Goal: Task Accomplishment & Management: Use online tool/utility

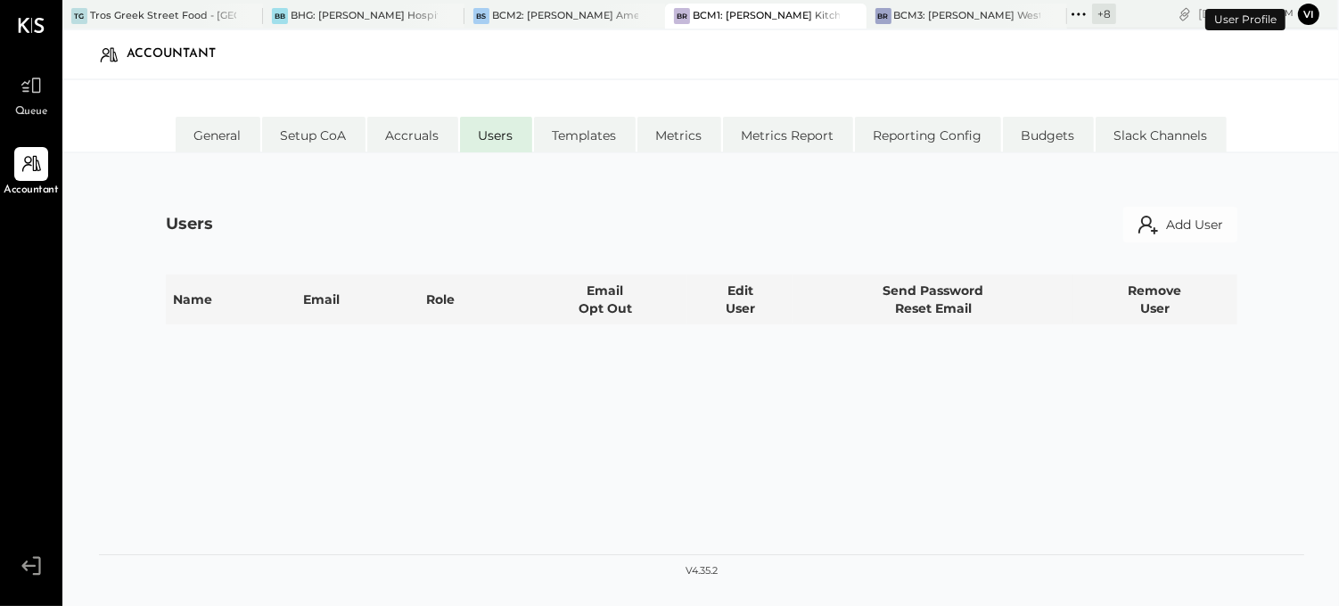
select select "**********"
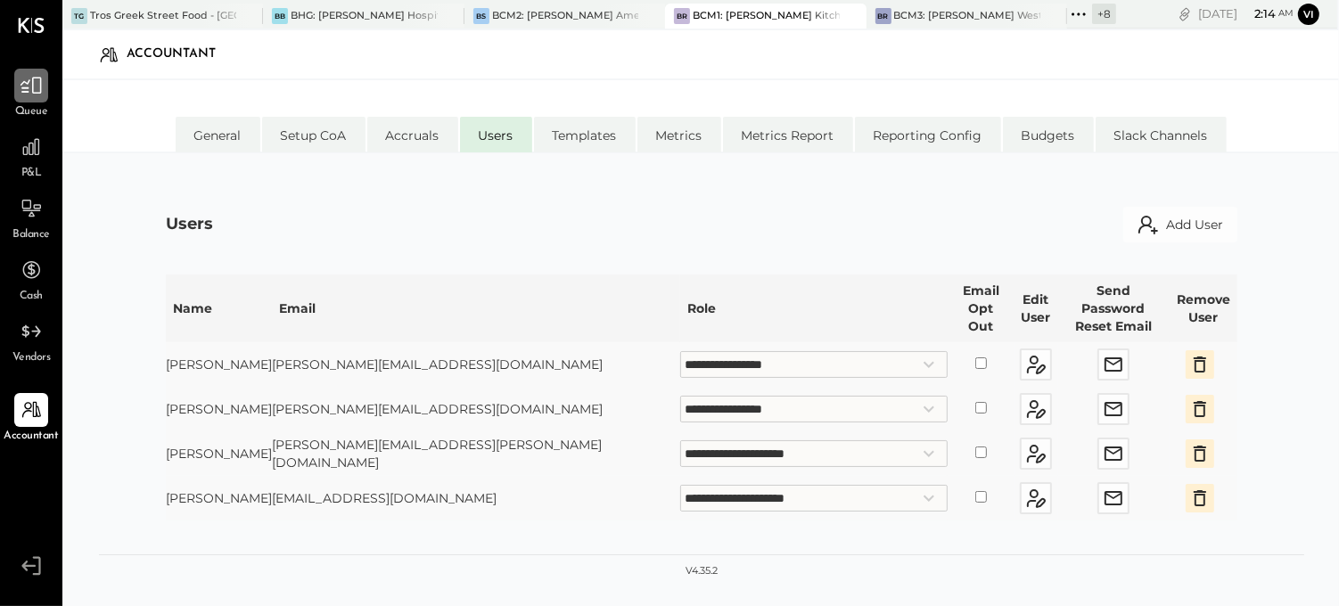
click at [14, 89] on div at bounding box center [31, 86] width 34 height 34
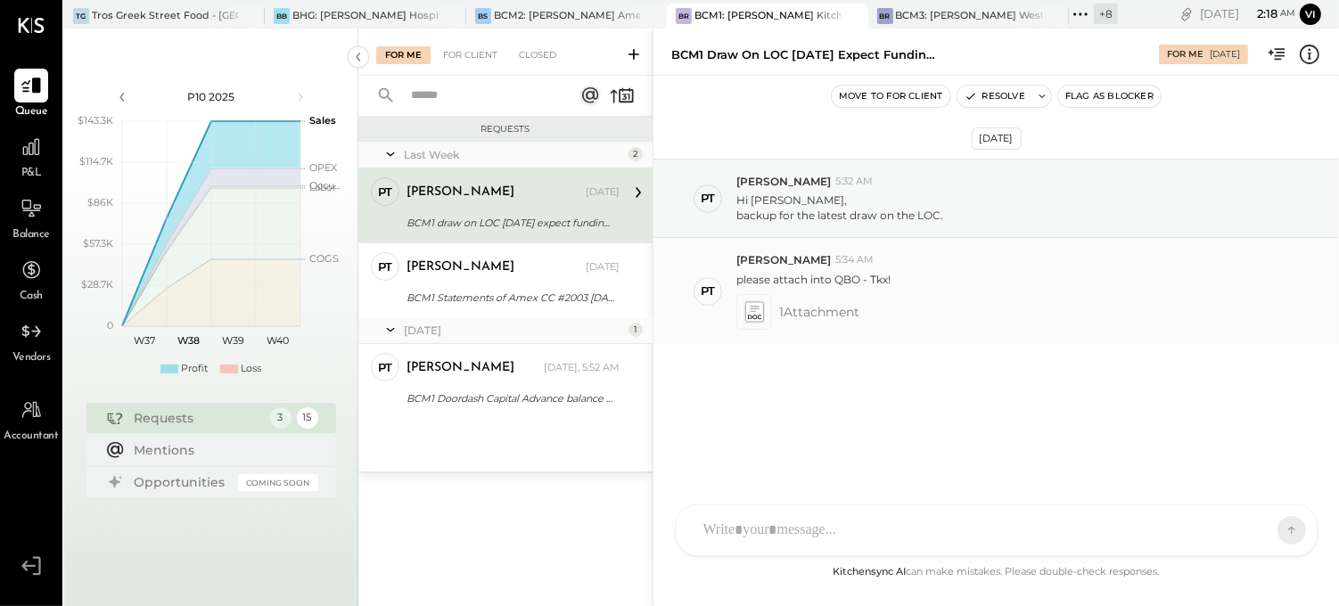
click at [754, 317] on icon at bounding box center [754, 311] width 19 height 21
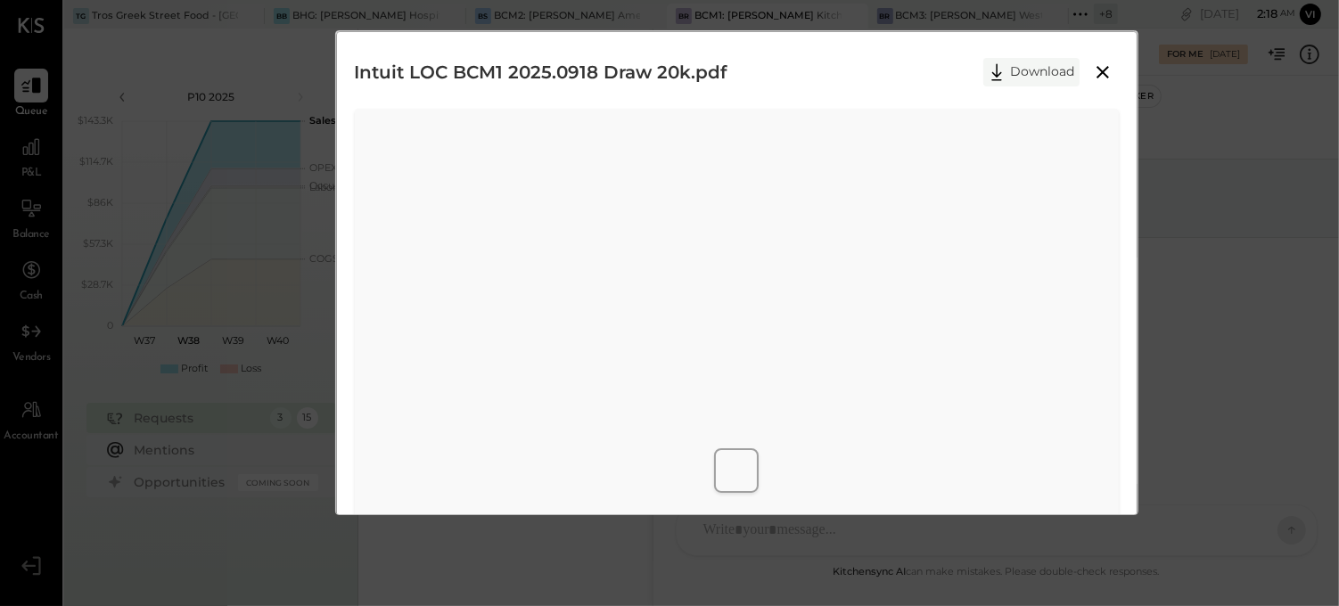
click at [1017, 67] on button "Download" at bounding box center [1032, 72] width 96 height 29
click at [733, 50] on div "Intuit LOC BCM1 2025.0918 Draw 20k.pdf Download" at bounding box center [737, 72] width 764 height 45
click at [1093, 67] on icon at bounding box center [1102, 72] width 21 height 21
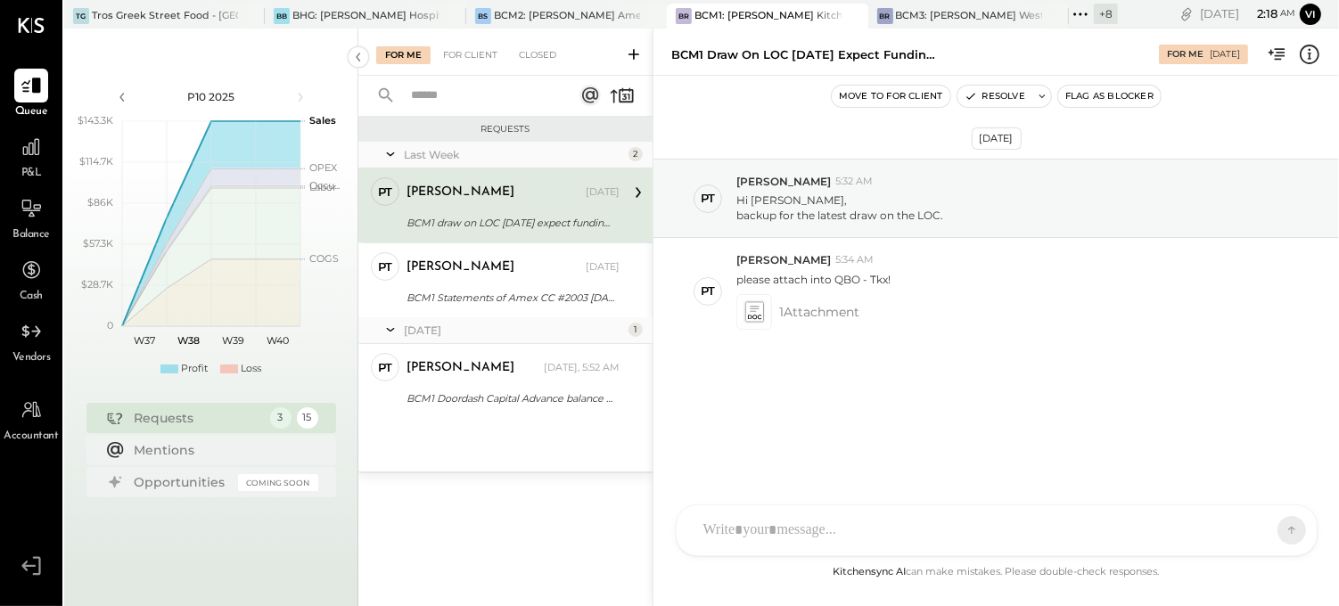
click at [871, 540] on div "C [PERSON_NAME] PT [PERSON_NAME] VD [PERSON_NAME] MB [PERSON_NAME] AR [PERSON_N…" at bounding box center [997, 531] width 642 height 52
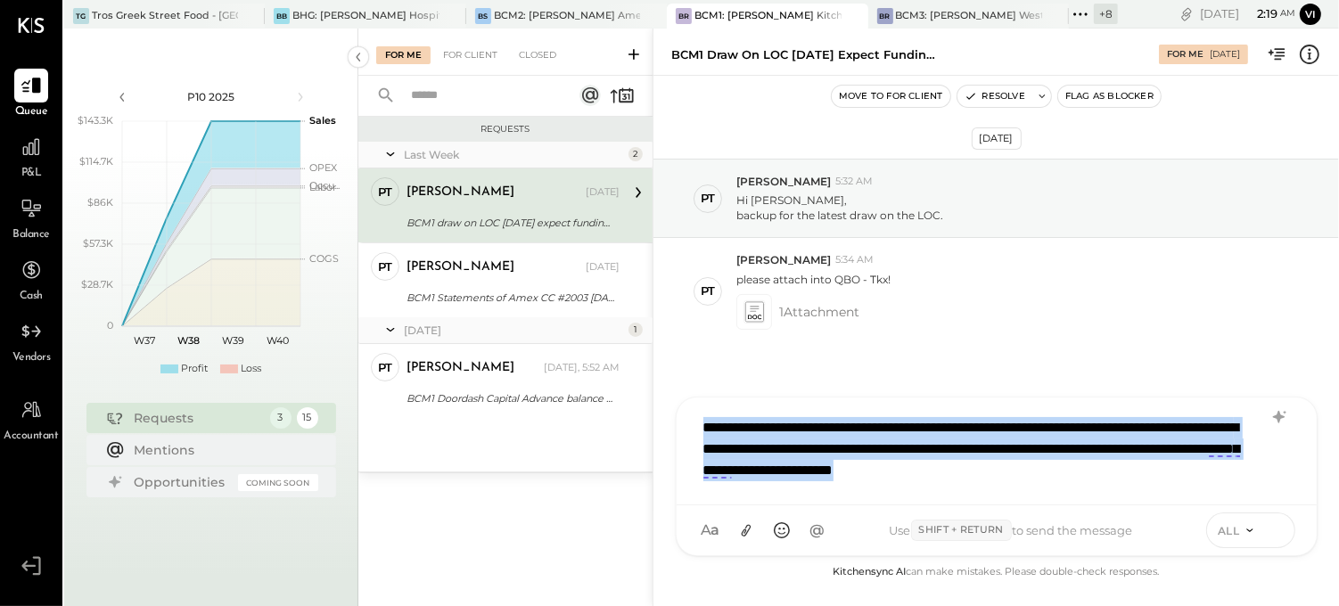
copy div "**********"
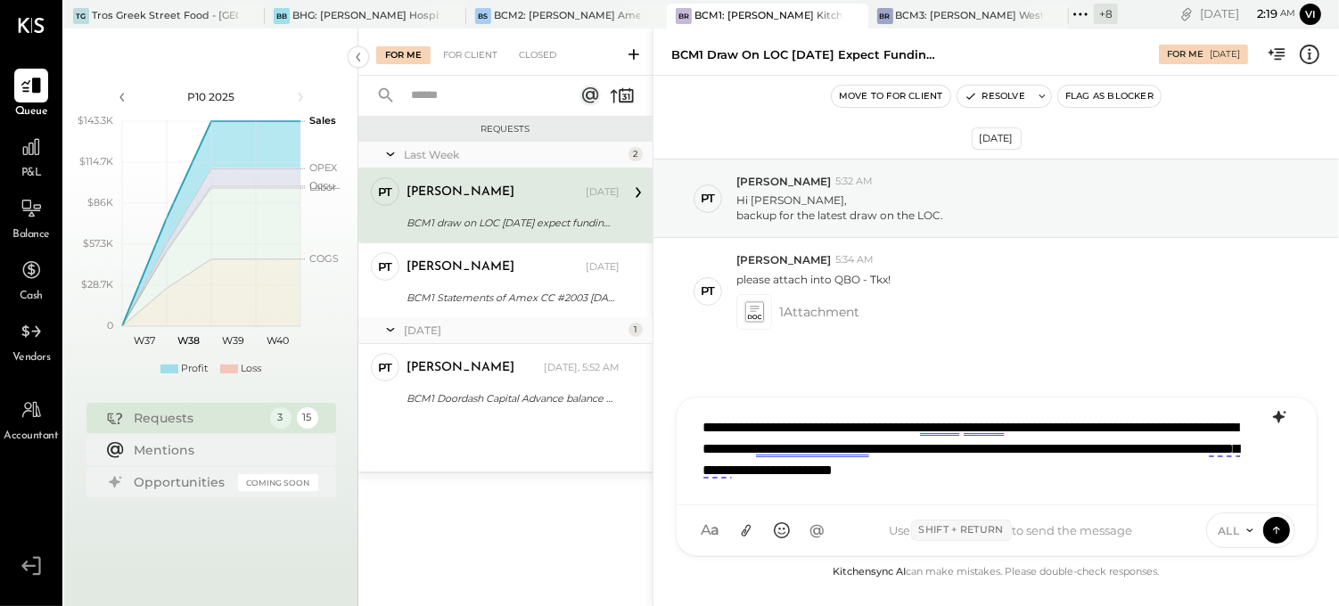
click at [1273, 413] on icon at bounding box center [1279, 417] width 21 height 21
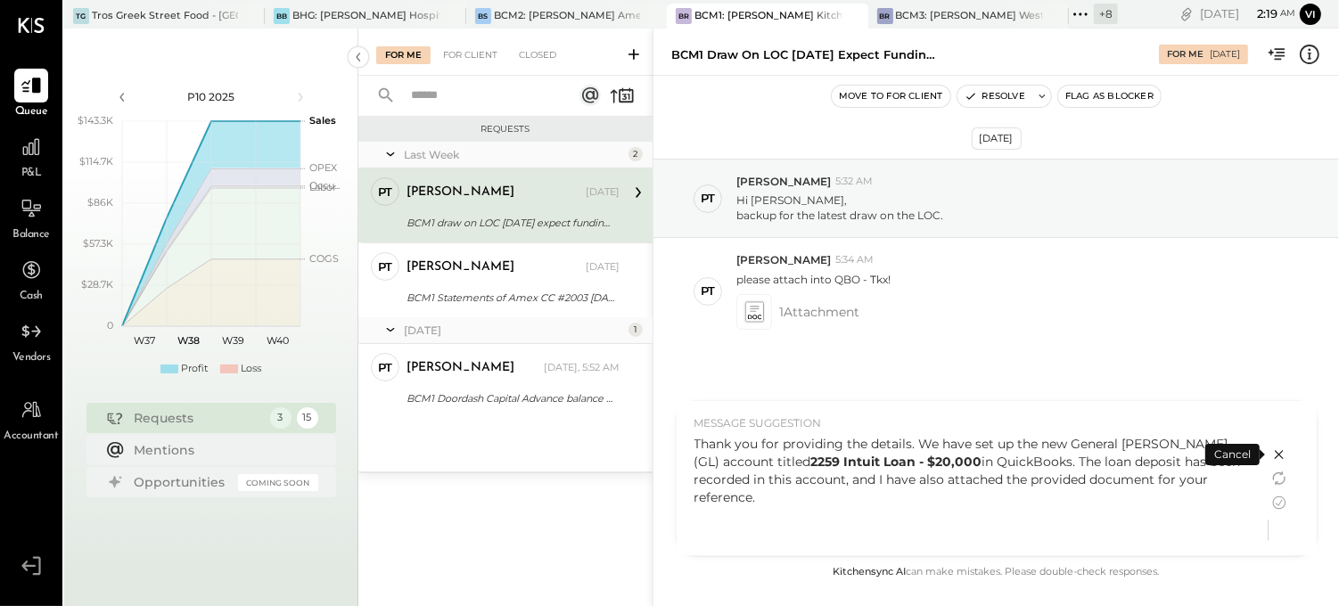
click at [996, 461] on div "Thank you for providing the details. We have set up the new General Ledger (GL)…" at bounding box center [973, 470] width 556 height 71
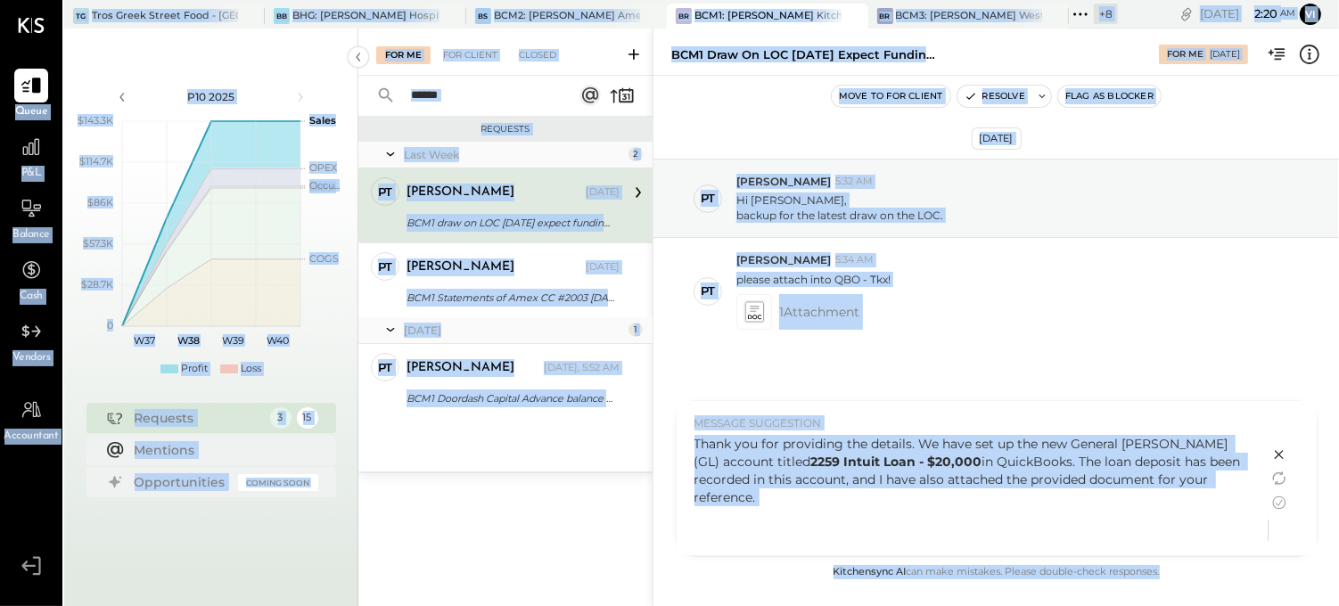
click at [995, 464] on div "Thank you for providing the details. We have set up the new General Ledger (GL)…" at bounding box center [973, 470] width 556 height 71
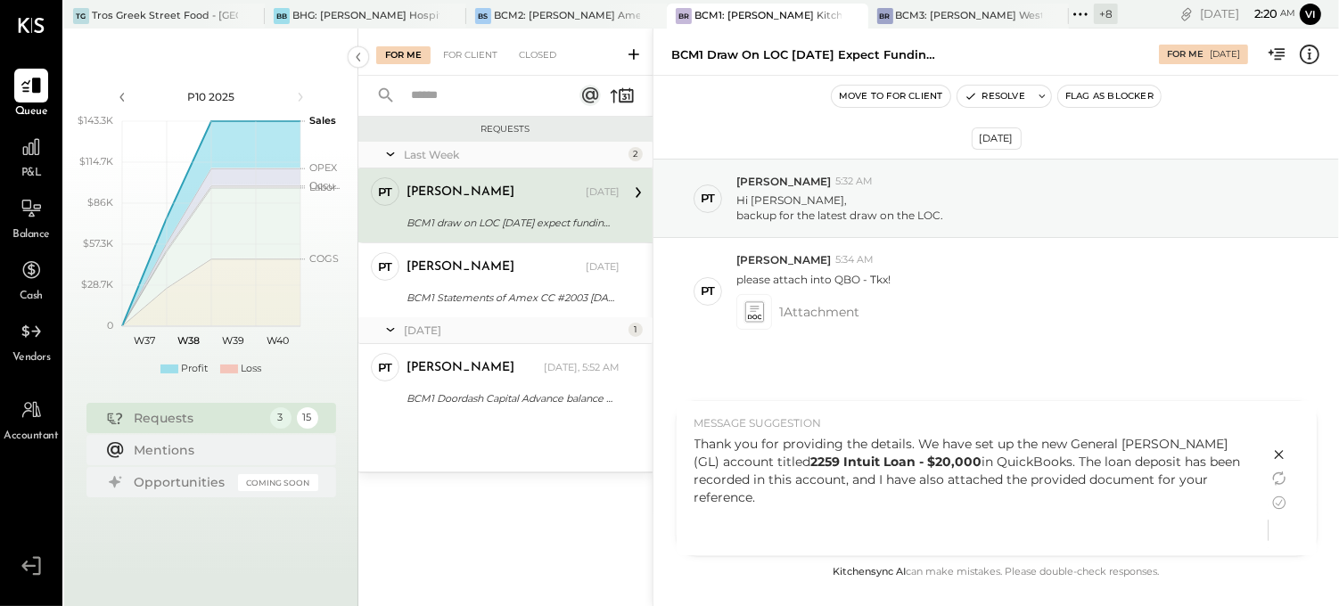
drag, startPoint x: 1209, startPoint y: 484, endPoint x: 947, endPoint y: 461, distance: 263.2
click at [947, 461] on div "Thank you for providing the details. We have set up the new General Ledger (GL)…" at bounding box center [973, 470] width 556 height 71
click at [1281, 497] on icon at bounding box center [1279, 503] width 13 height 13
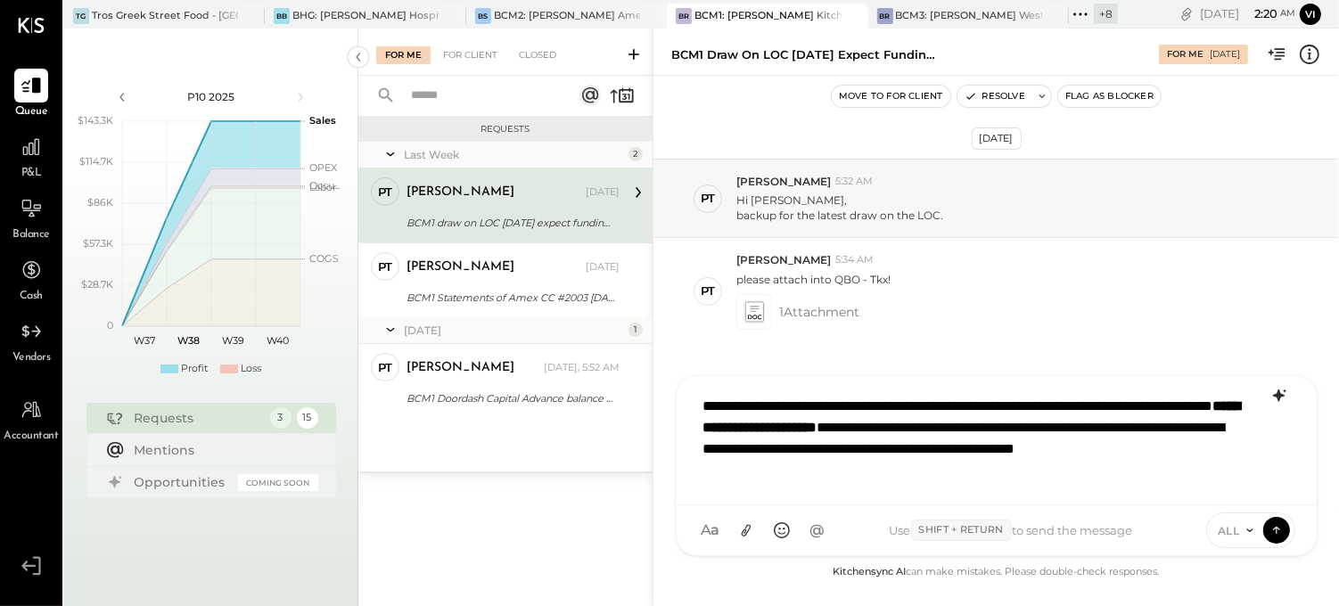
click at [1013, 475] on div "**********" at bounding box center [997, 438] width 605 height 103
click at [993, 426] on strong "**********" at bounding box center [973, 417] width 538 height 35
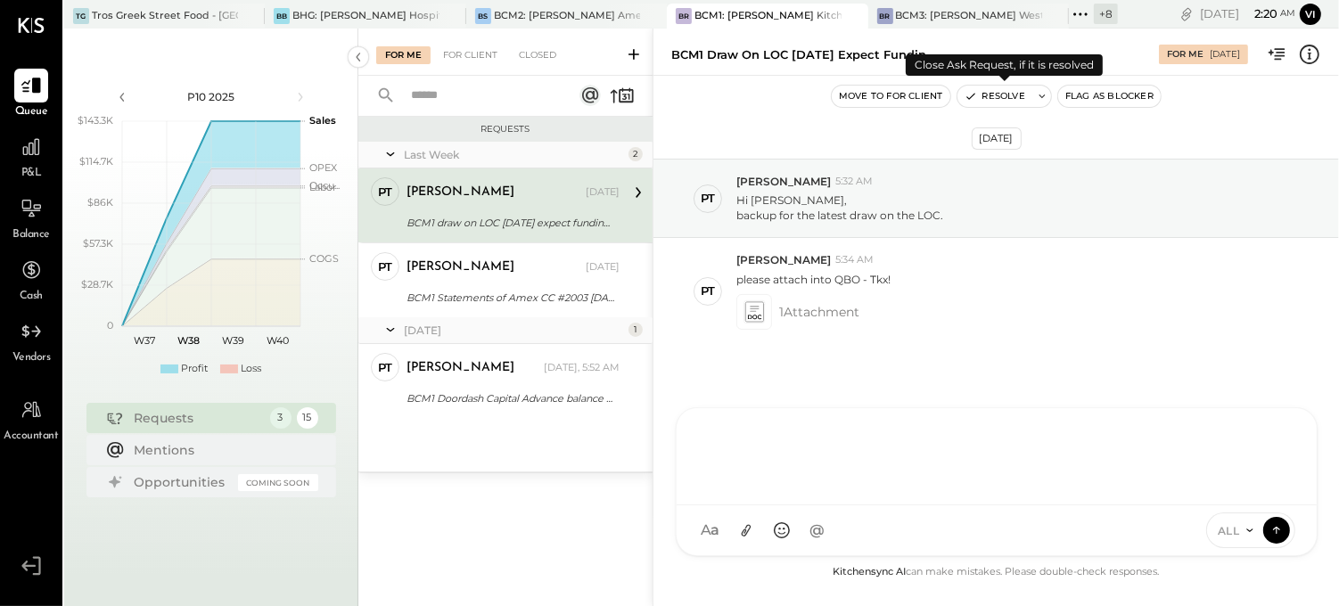
click at [1039, 95] on icon at bounding box center [1042, 96] width 12 height 12
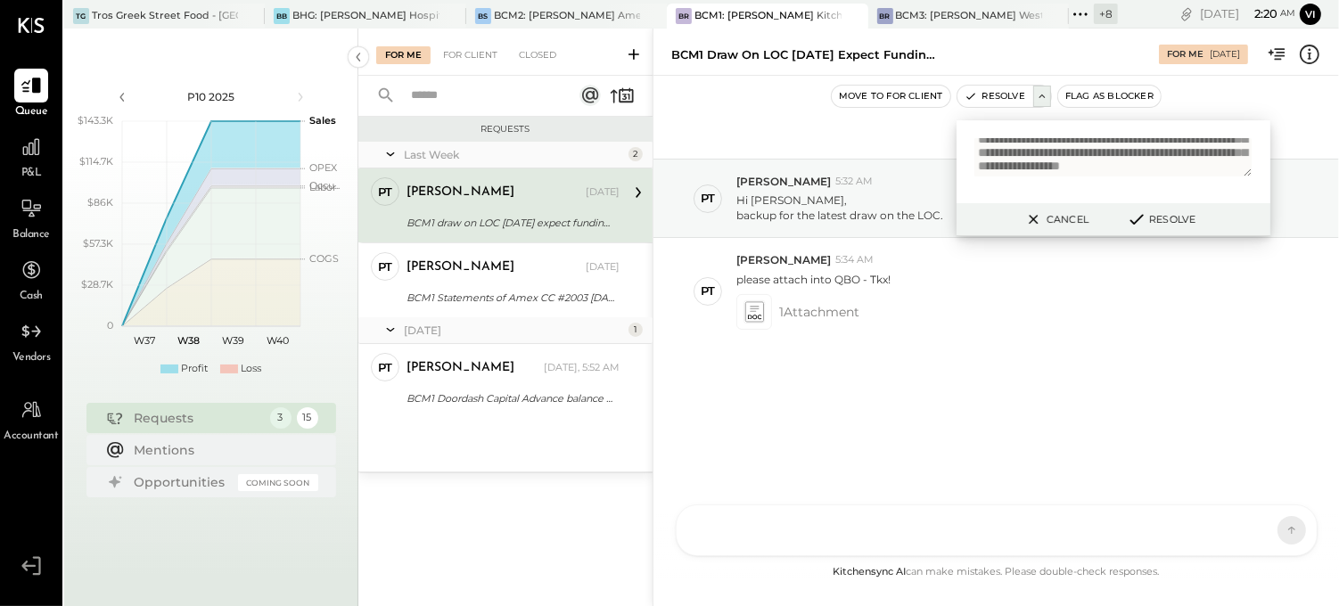
scroll to position [70, 0]
click at [1019, 172] on textarea "**********" at bounding box center [1114, 157] width 278 height 38
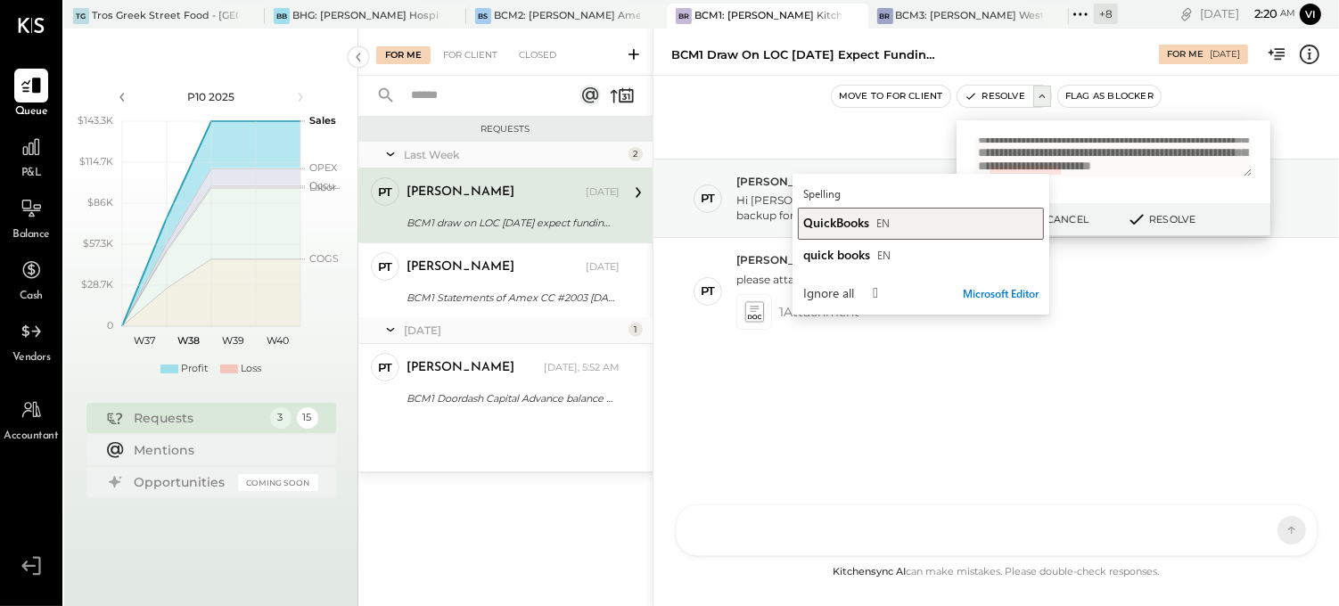
click at [967, 219] on div "QuickBooks EN" at bounding box center [920, 222] width 235 height 17
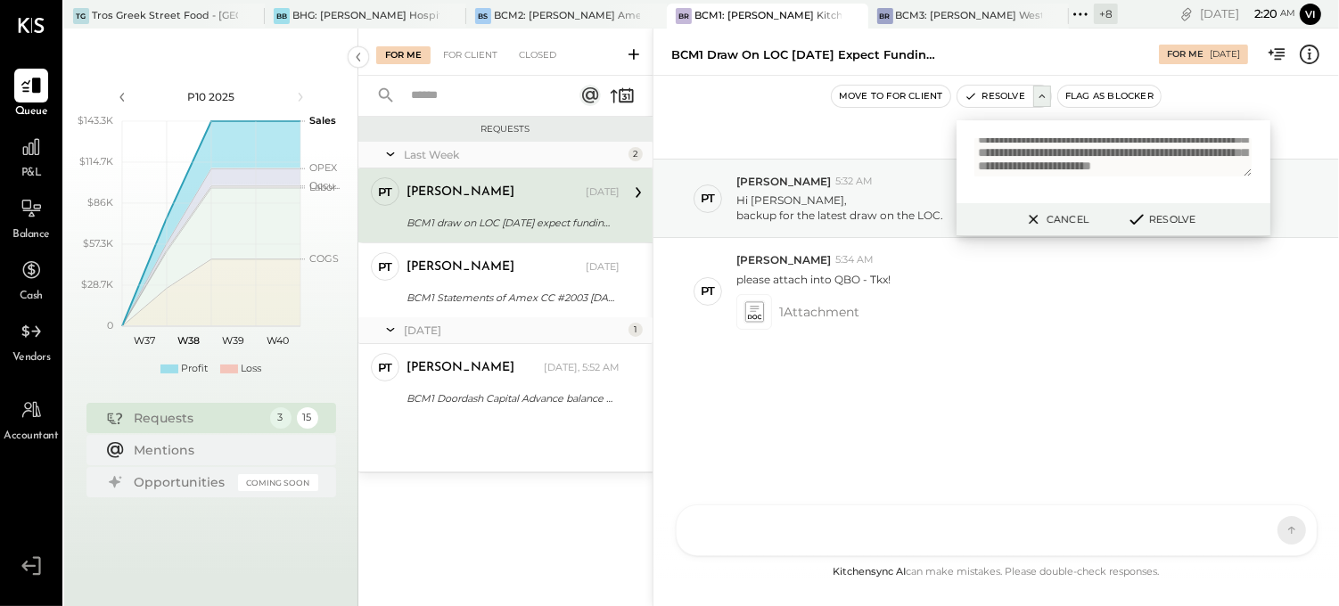
click at [1144, 165] on textarea "**********" at bounding box center [1114, 157] width 278 height 38
type textarea "**********"
click at [1147, 224] on button "Resolve" at bounding box center [1161, 219] width 80 height 21
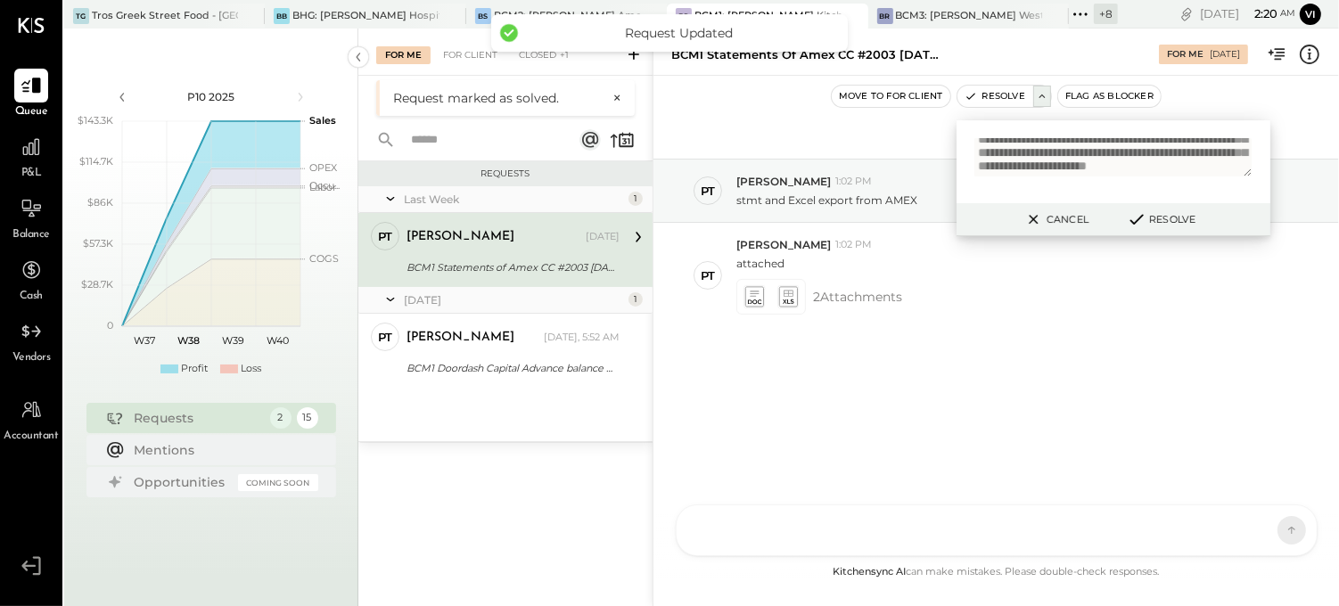
click at [520, 252] on div "[PERSON_NAME] [DATE] BCM1 Statements of Amex CC #2003 [DATE] attached" at bounding box center [513, 250] width 213 height 56
click at [1063, 217] on button "Cancel" at bounding box center [1055, 219] width 77 height 23
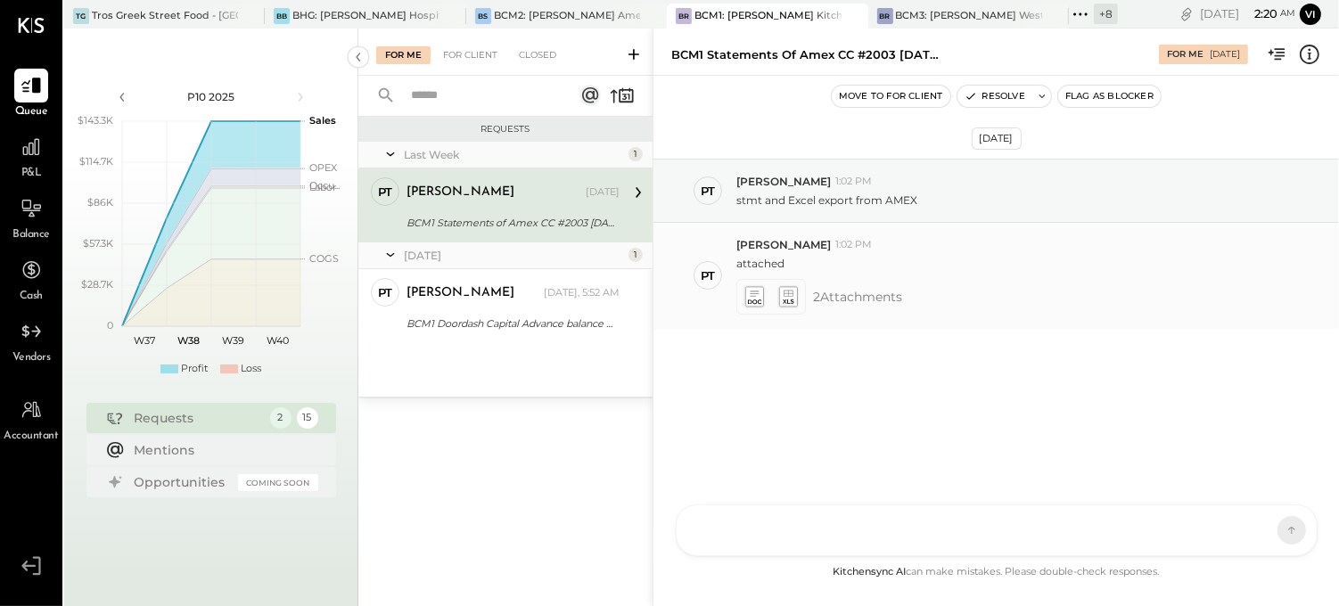
click at [762, 298] on icon at bounding box center [754, 296] width 19 height 21
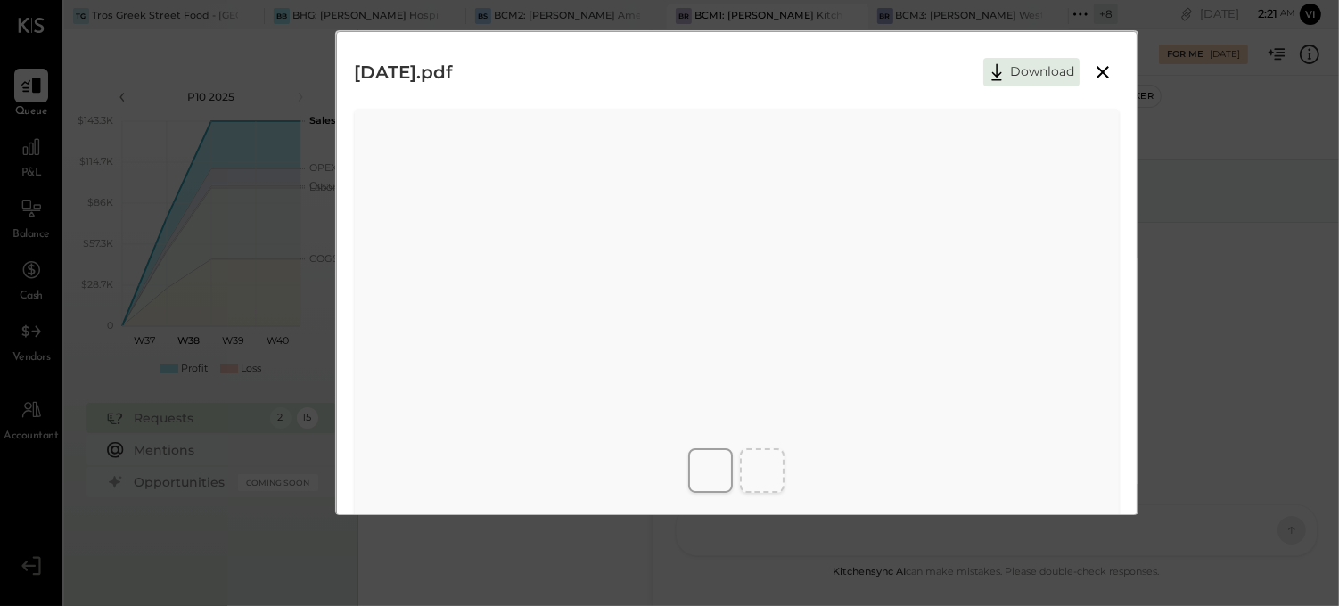
click at [1092, 68] on icon at bounding box center [1102, 72] width 21 height 21
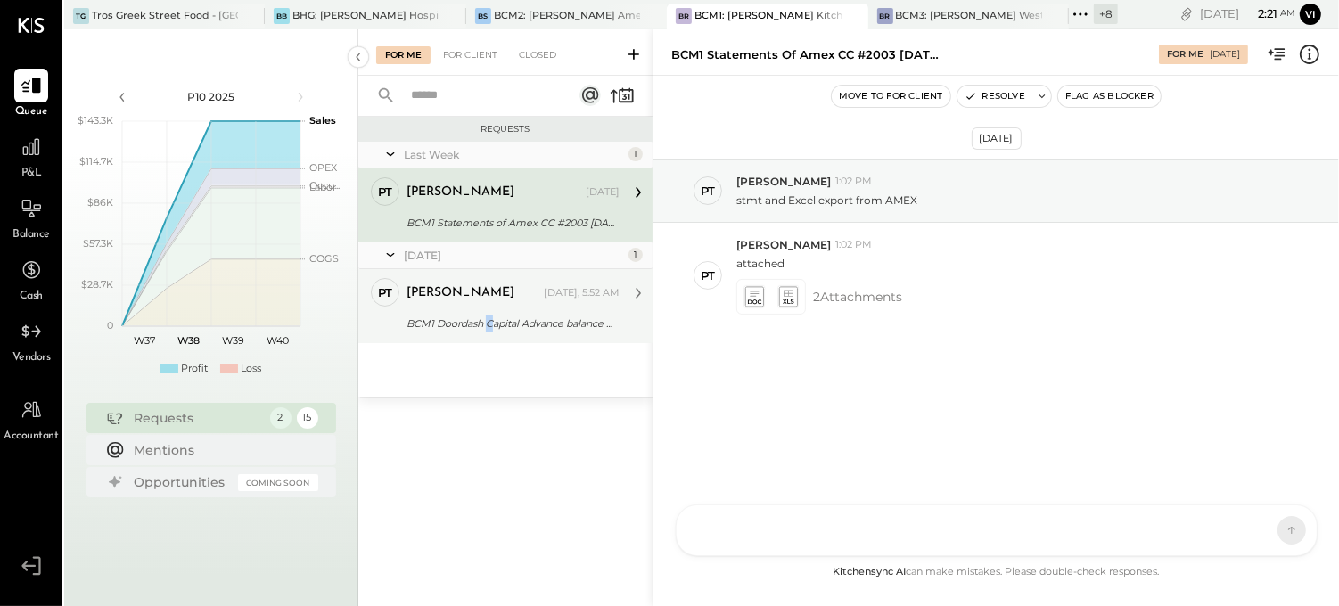
click at [490, 324] on div "BCM1 Doordash Capital Advance balance [DATE]" at bounding box center [511, 324] width 208 height 18
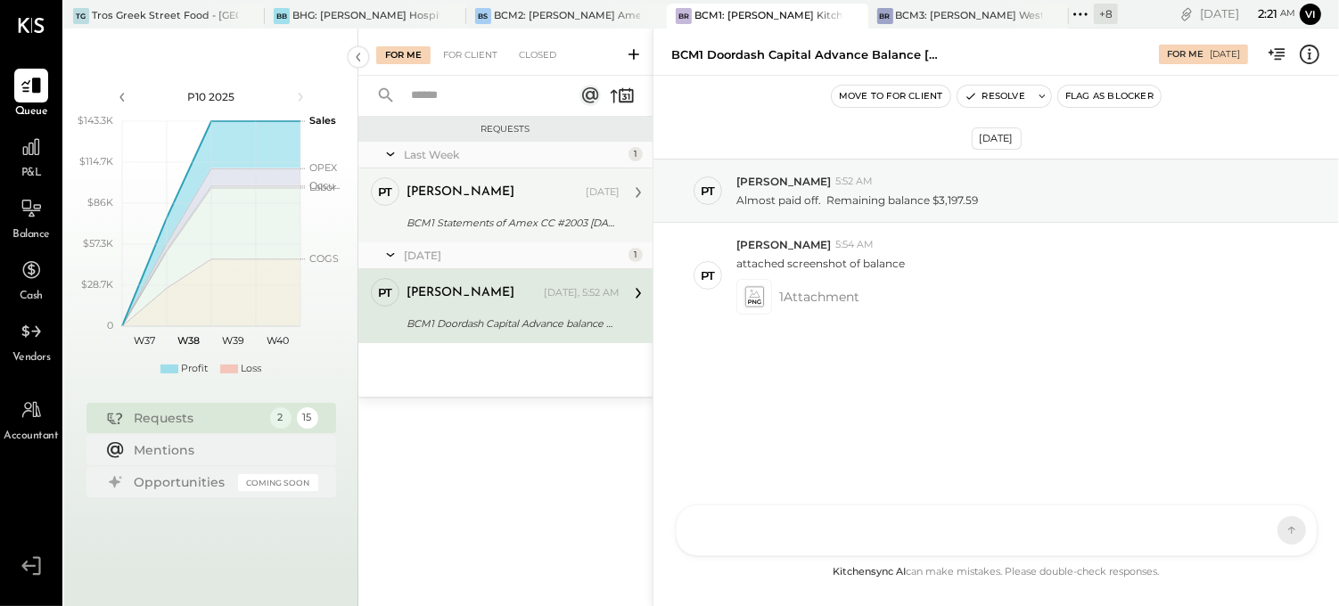
drag, startPoint x: 490, startPoint y: 324, endPoint x: 417, endPoint y: 185, distance: 156.4
click at [417, 185] on div "[PERSON_NAME]" at bounding box center [461, 193] width 108 height 18
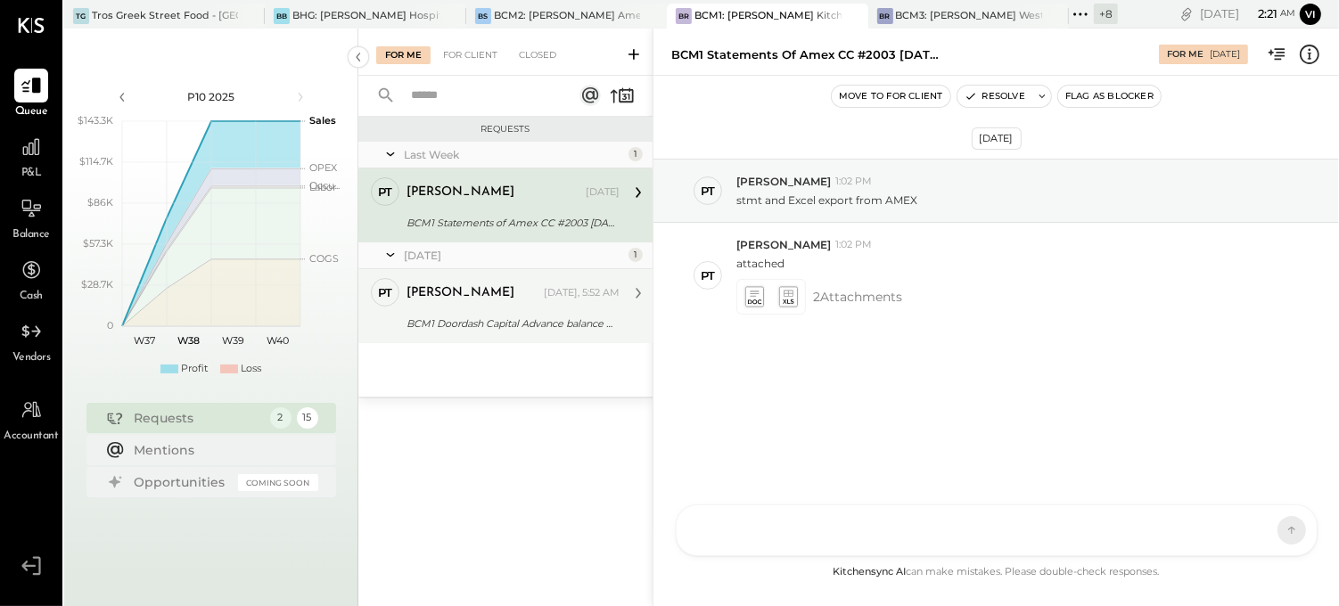
click at [540, 318] on div "BCM1 Doordash Capital Advance balance [DATE]" at bounding box center [511, 324] width 208 height 18
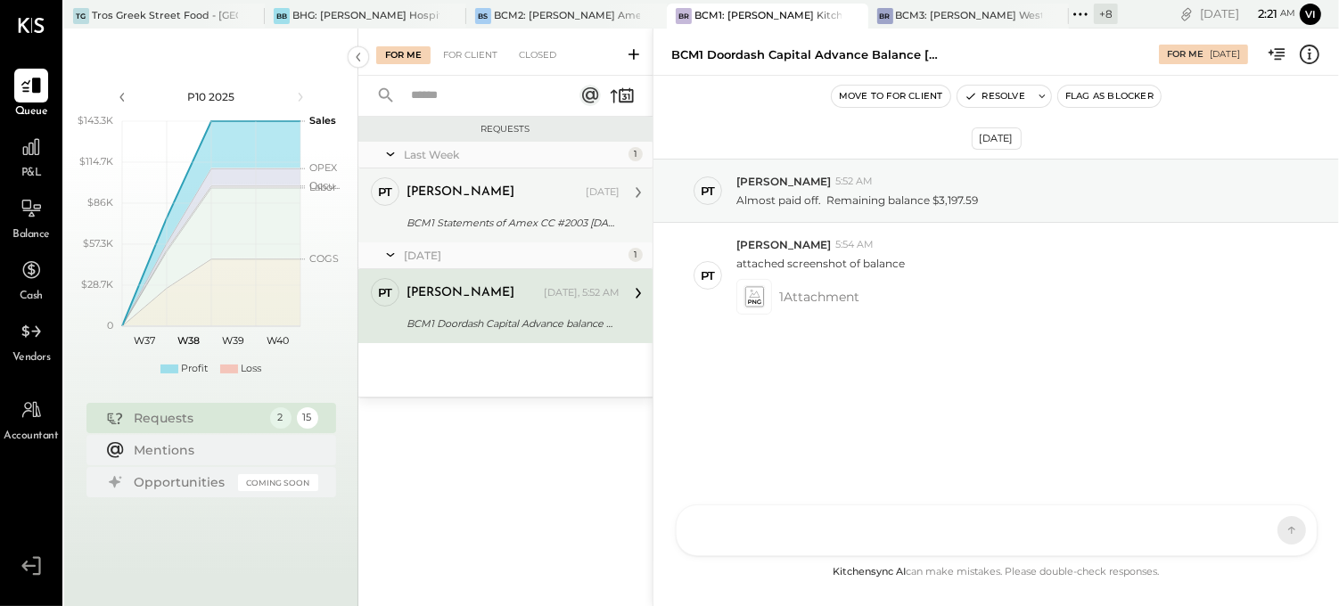
click at [586, 191] on div "[DATE]" at bounding box center [603, 192] width 34 height 14
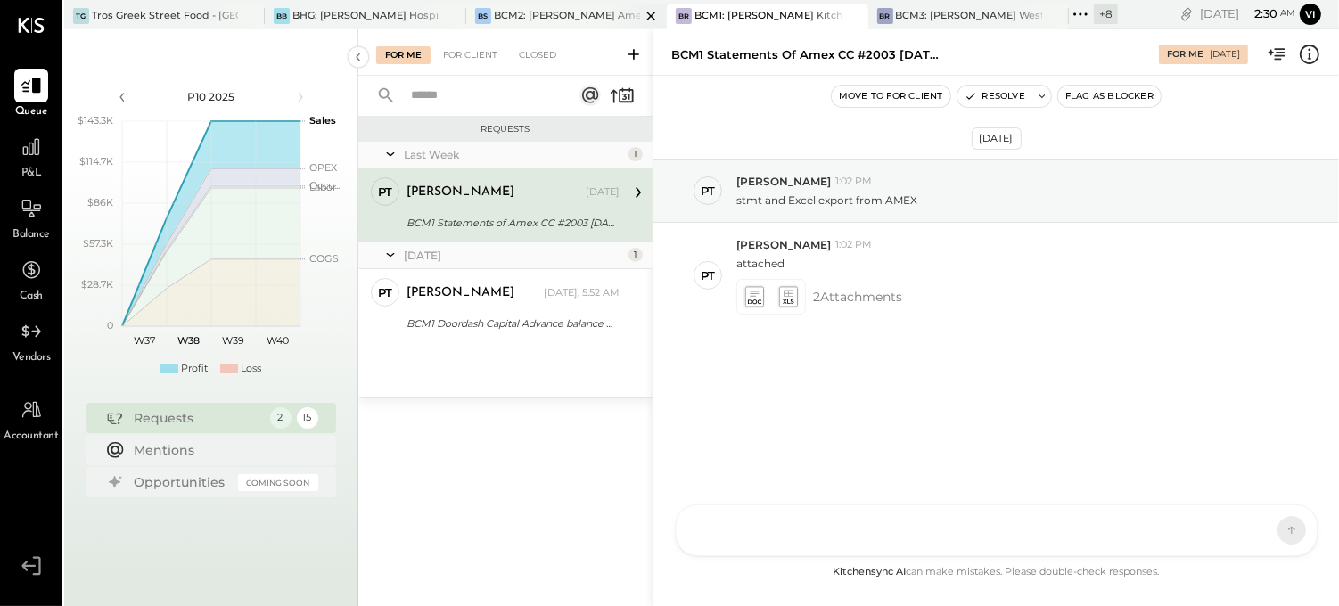
click at [553, 16] on div "BCM2: [PERSON_NAME] American Cooking" at bounding box center [567, 16] width 146 height 14
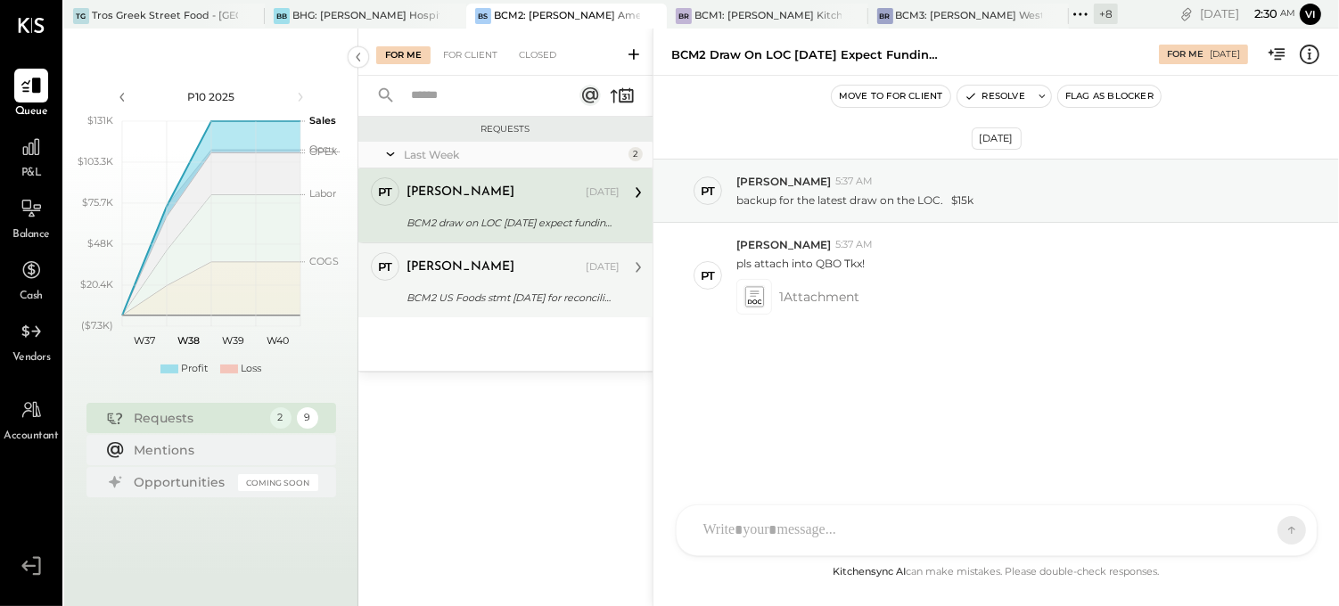
click at [554, 297] on div "BCM2 US Foods stmt [DATE] for reconciliation" at bounding box center [511, 298] width 208 height 18
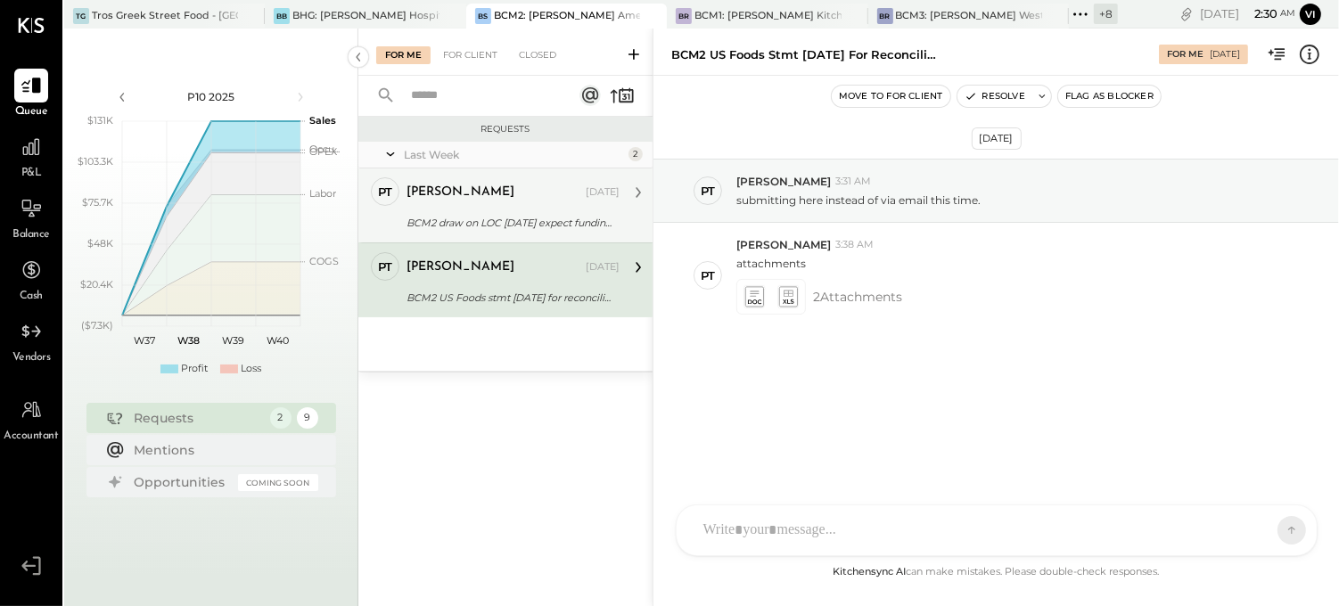
click at [548, 170] on div "PT [PERSON_NAME] Accountant [PERSON_NAME] [DATE] BCM2 draw on LOC [DATE] expect…" at bounding box center [505, 206] width 294 height 74
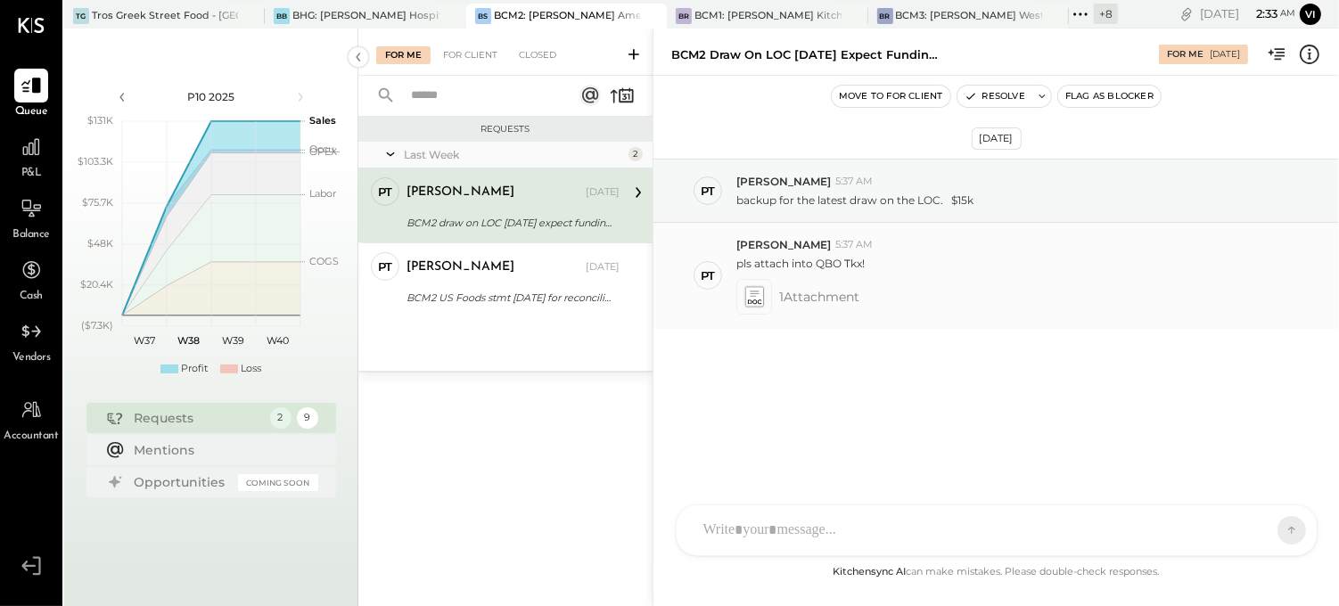
click at [754, 309] on icon at bounding box center [755, 296] width 22 height 25
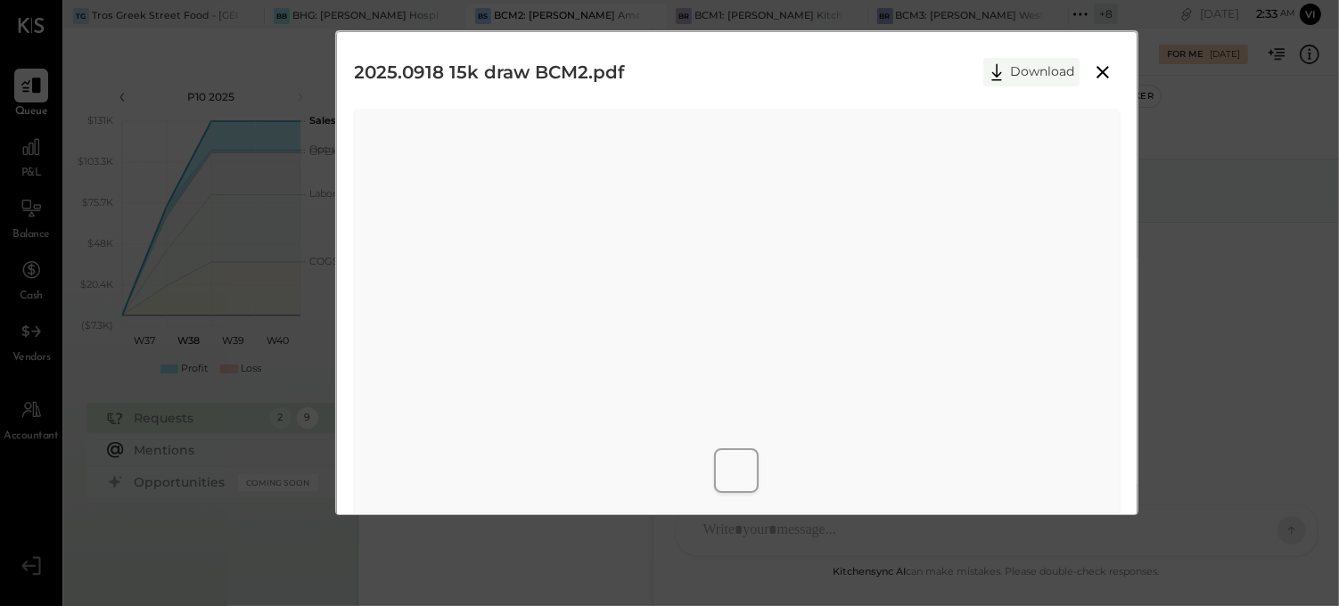
click at [1036, 71] on button "Download" at bounding box center [1032, 72] width 96 height 29
click at [1110, 70] on icon at bounding box center [1102, 72] width 21 height 21
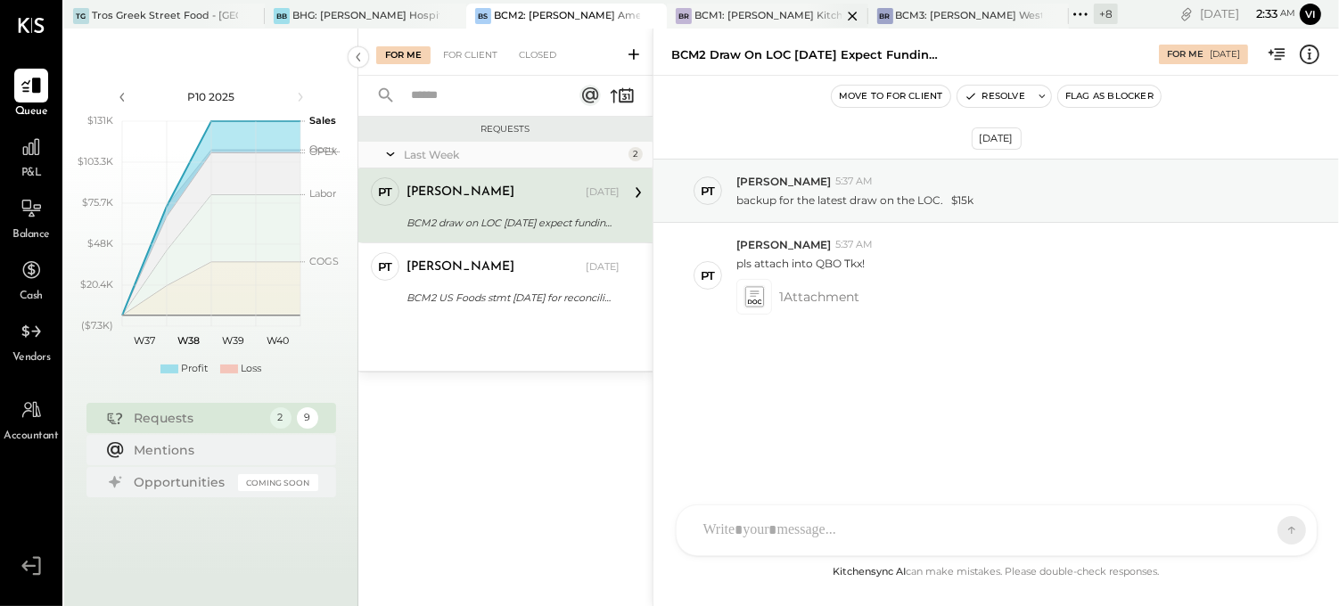
click at [767, 16] on div "BCM1: [PERSON_NAME] Kitchen Bar Market" at bounding box center [768, 16] width 146 height 14
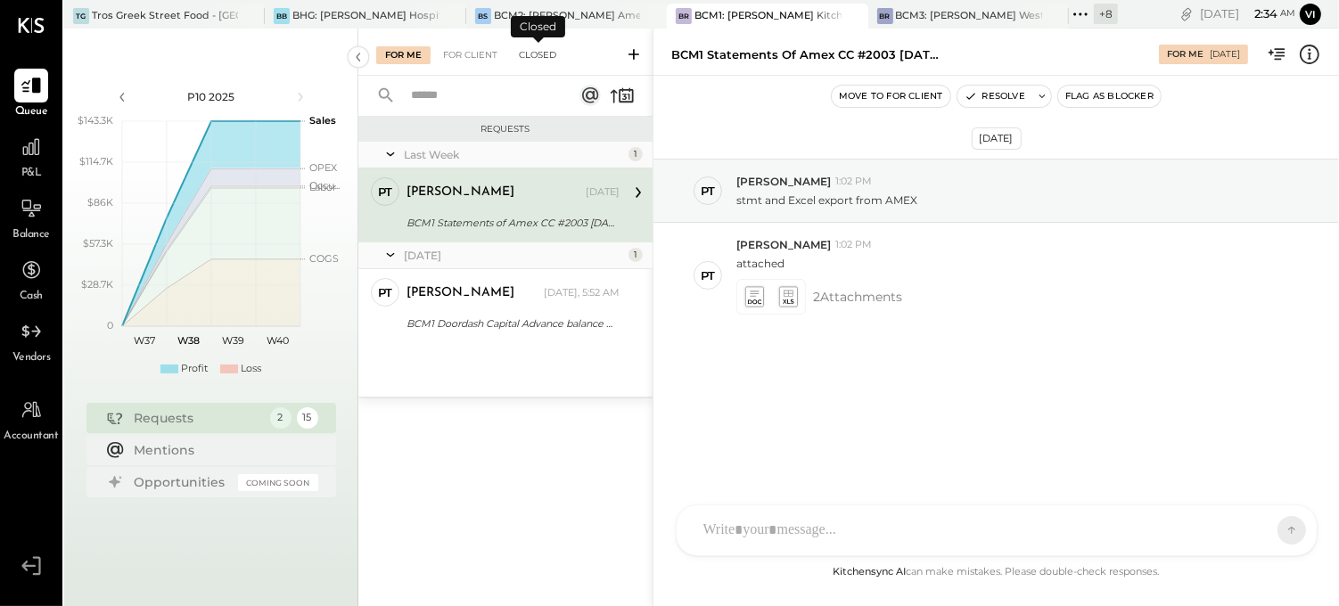
click at [537, 55] on div "Closed" at bounding box center [537, 55] width 55 height 18
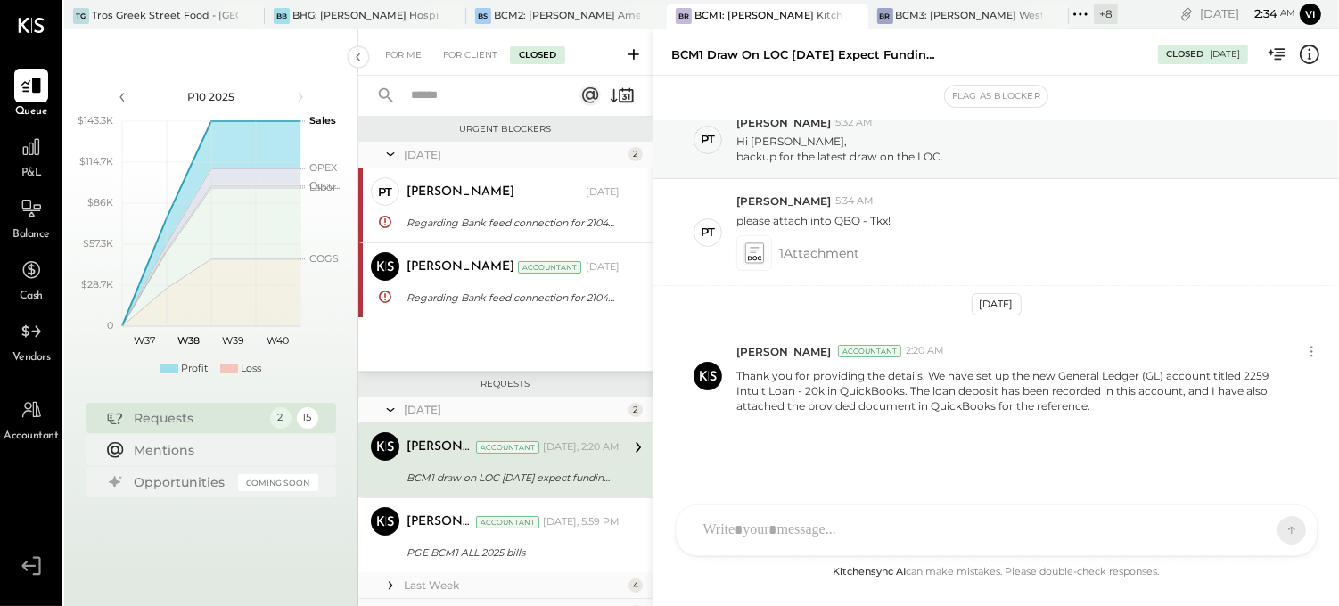
scroll to position [99, 0]
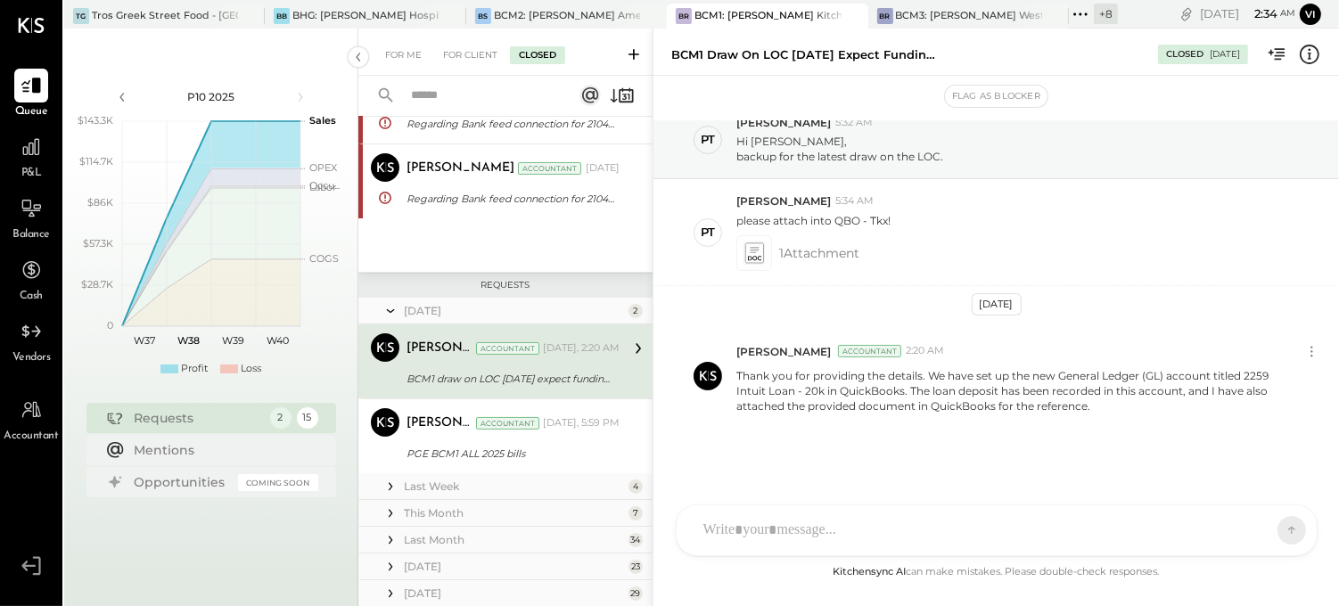
click at [491, 359] on div "[PERSON_NAME] Accountant [DATE], 2:20 AM" at bounding box center [513, 348] width 213 height 25
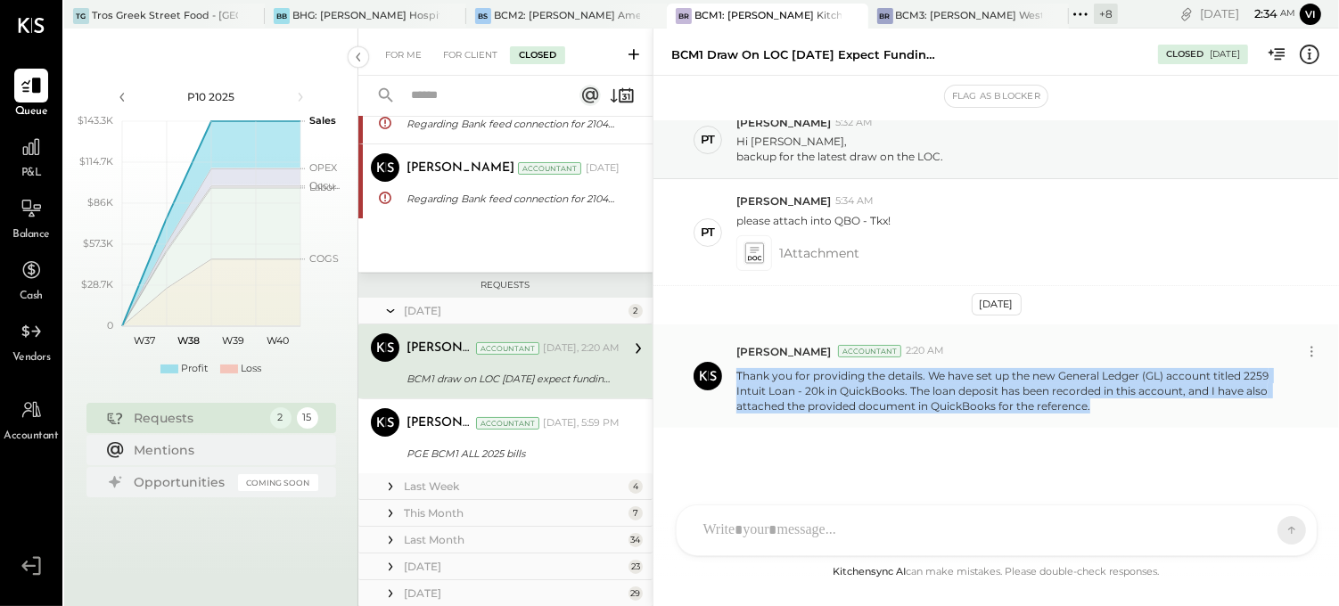
drag, startPoint x: 1090, startPoint y: 408, endPoint x: 729, endPoint y: 376, distance: 361.7
click at [729, 376] on div "[PERSON_NAME] Accountant 2:20 AM Thank you for providing the details. We have s…" at bounding box center [997, 376] width 686 height 103
copy p "Thank you for providing the details. We have set up the new General Ledger (GL)…"
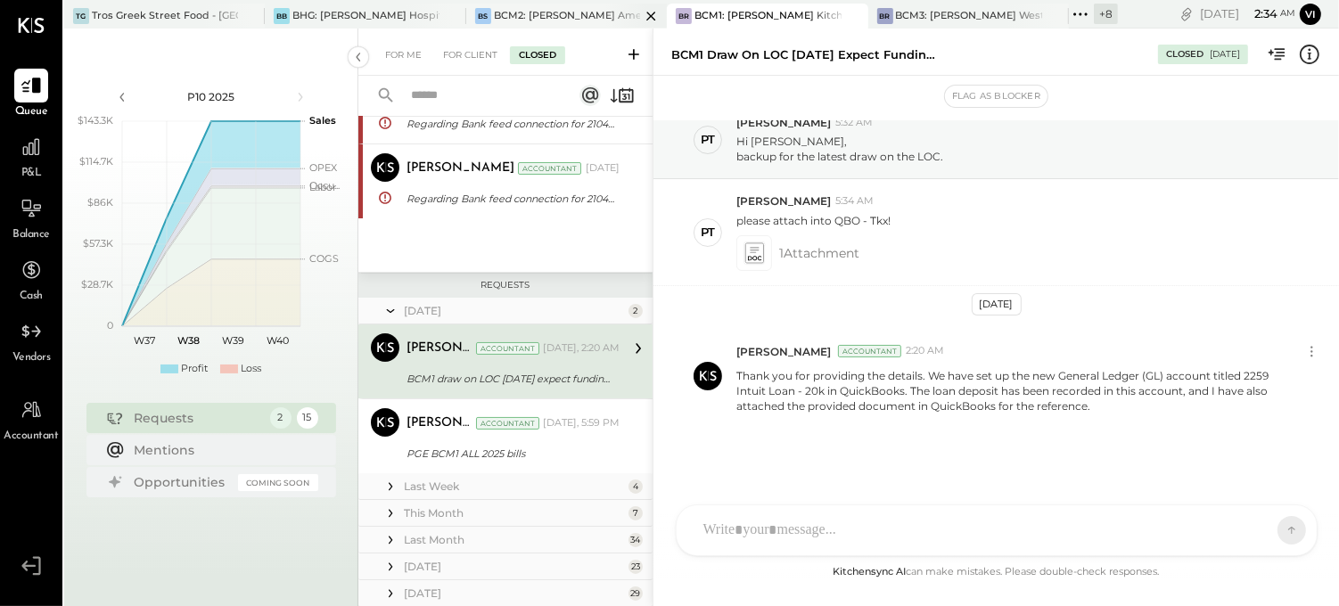
click at [595, 20] on div "BCM2: [PERSON_NAME] American Cooking" at bounding box center [567, 16] width 146 height 14
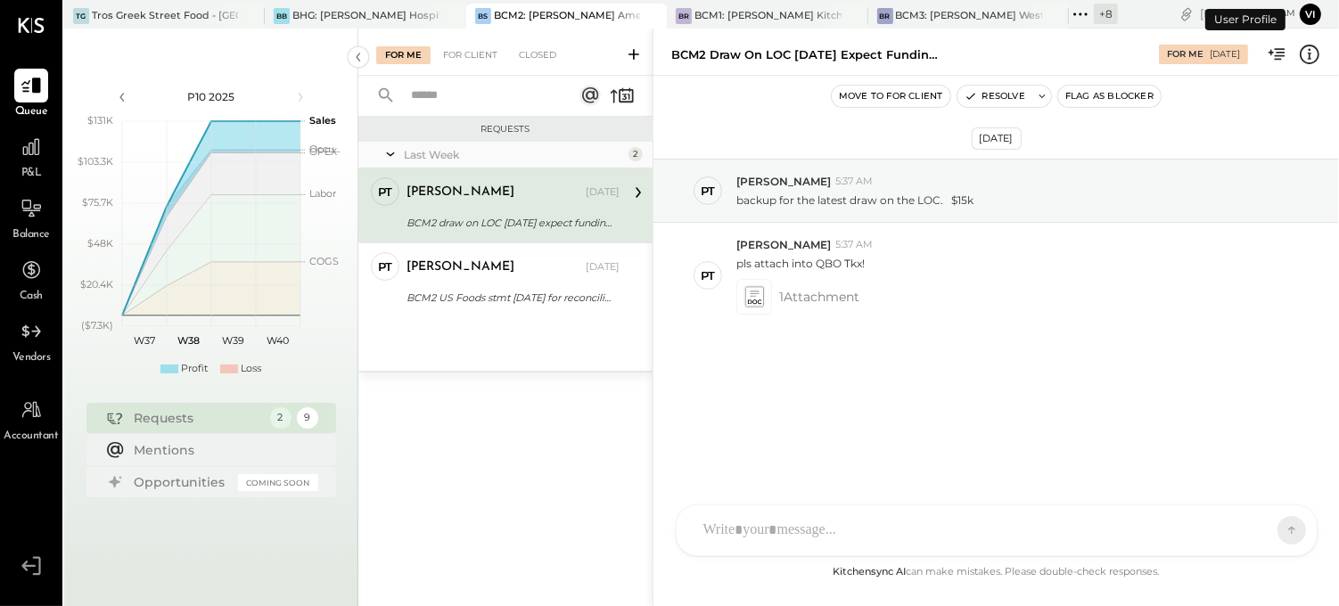
click at [905, 519] on div at bounding box center [981, 530] width 573 height 39
paste div
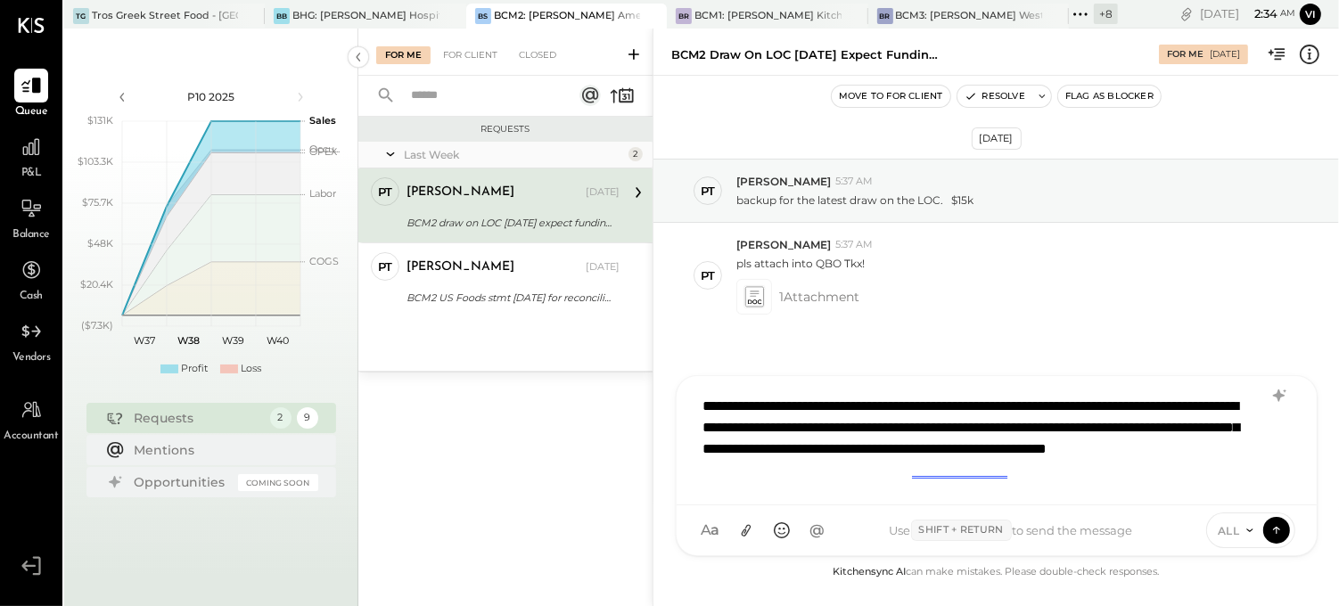
click at [860, 434] on div "**********" at bounding box center [997, 438] width 605 height 103
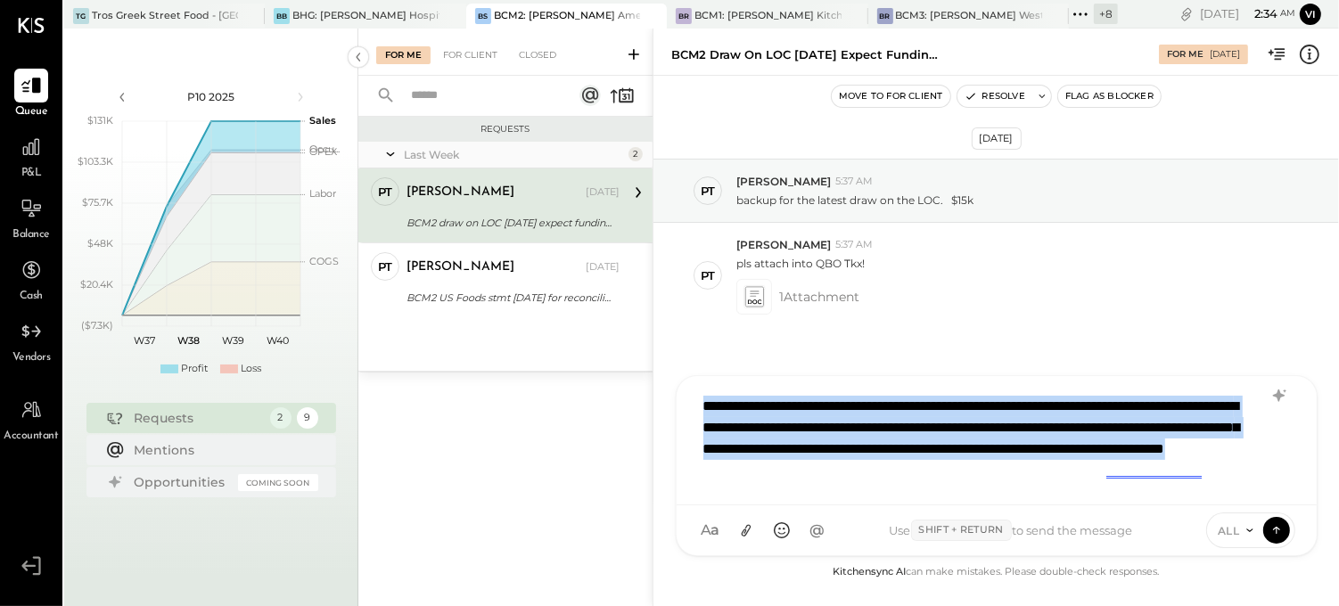
copy div "**********"
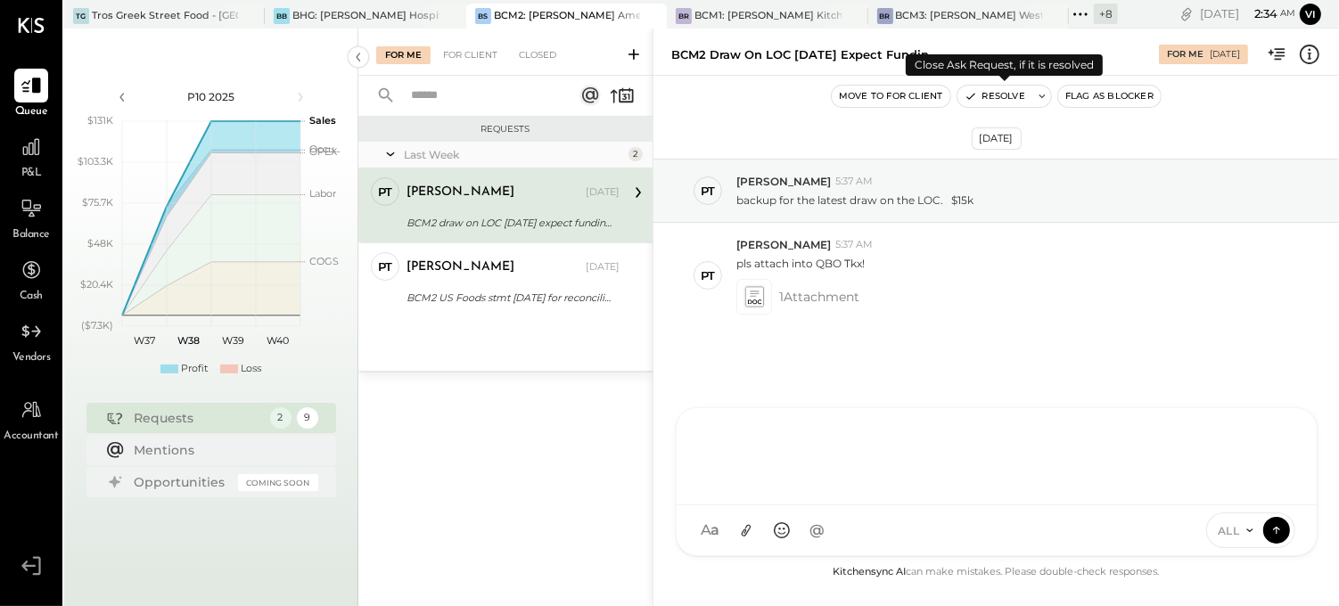
click at [1048, 103] on button at bounding box center [1043, 96] width 18 height 21
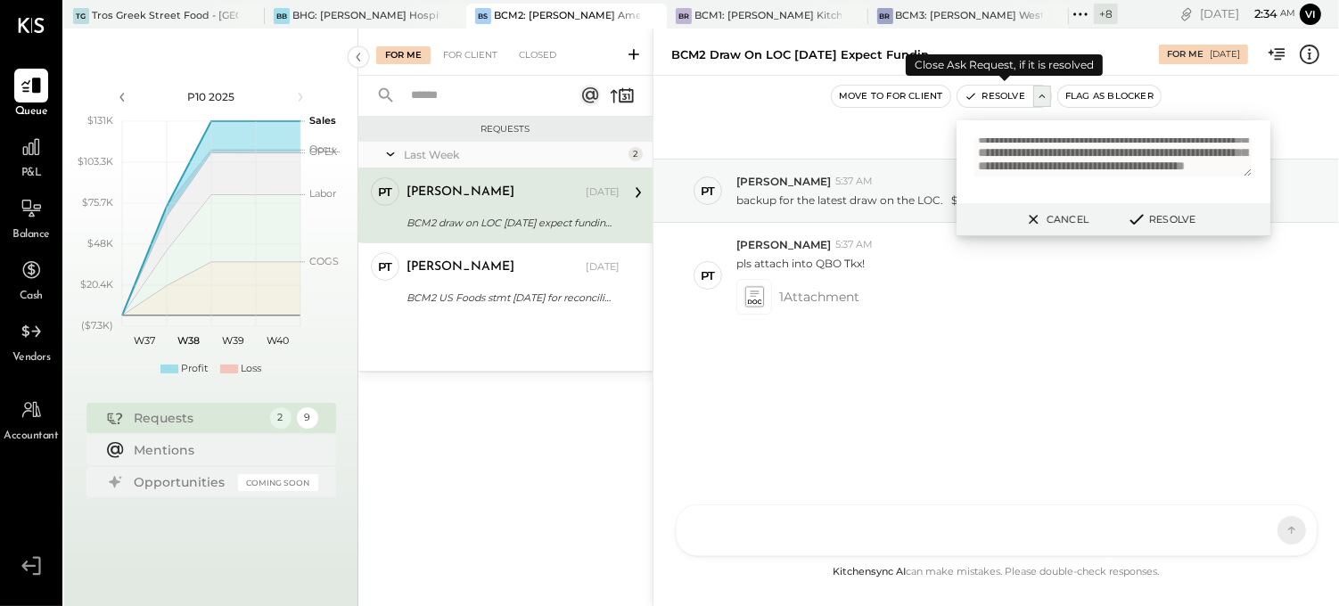
scroll to position [61, 0]
type textarea "**********"
click at [1134, 216] on icon at bounding box center [1136, 220] width 21 height 20
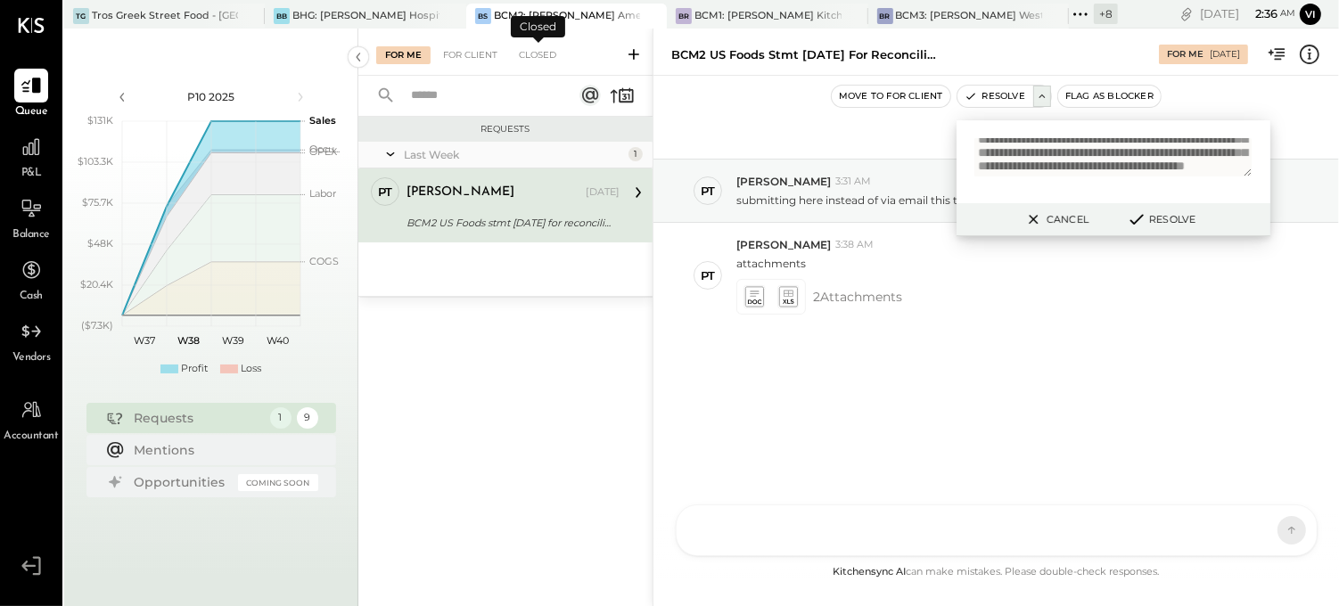
drag, startPoint x: 531, startPoint y: 57, endPoint x: 706, endPoint y: 46, distance: 175.1
click at [531, 57] on div "Closed" at bounding box center [537, 55] width 55 height 18
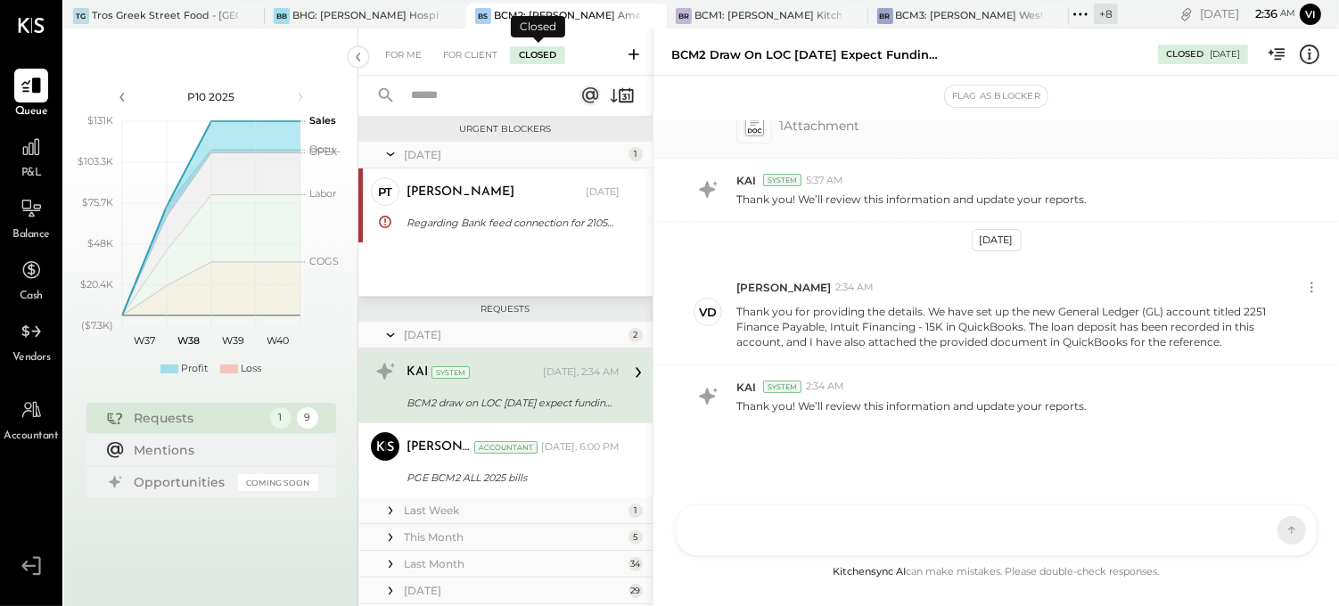
scroll to position [23, 0]
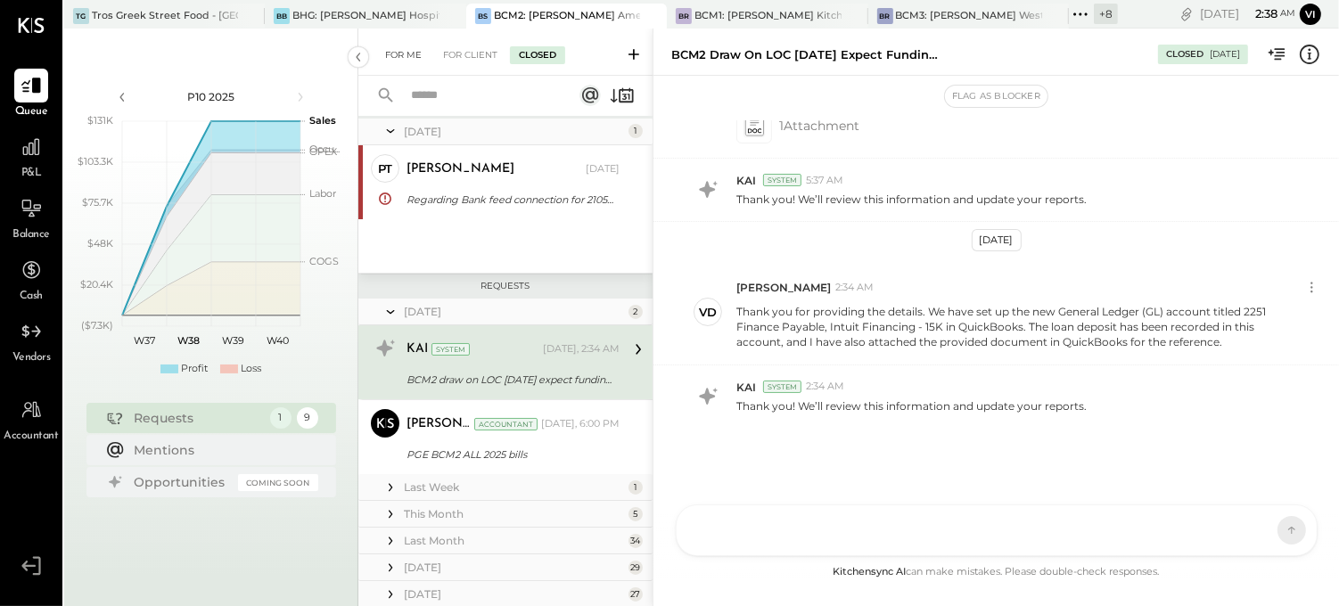
click at [416, 55] on div "For Me" at bounding box center [403, 55] width 54 height 18
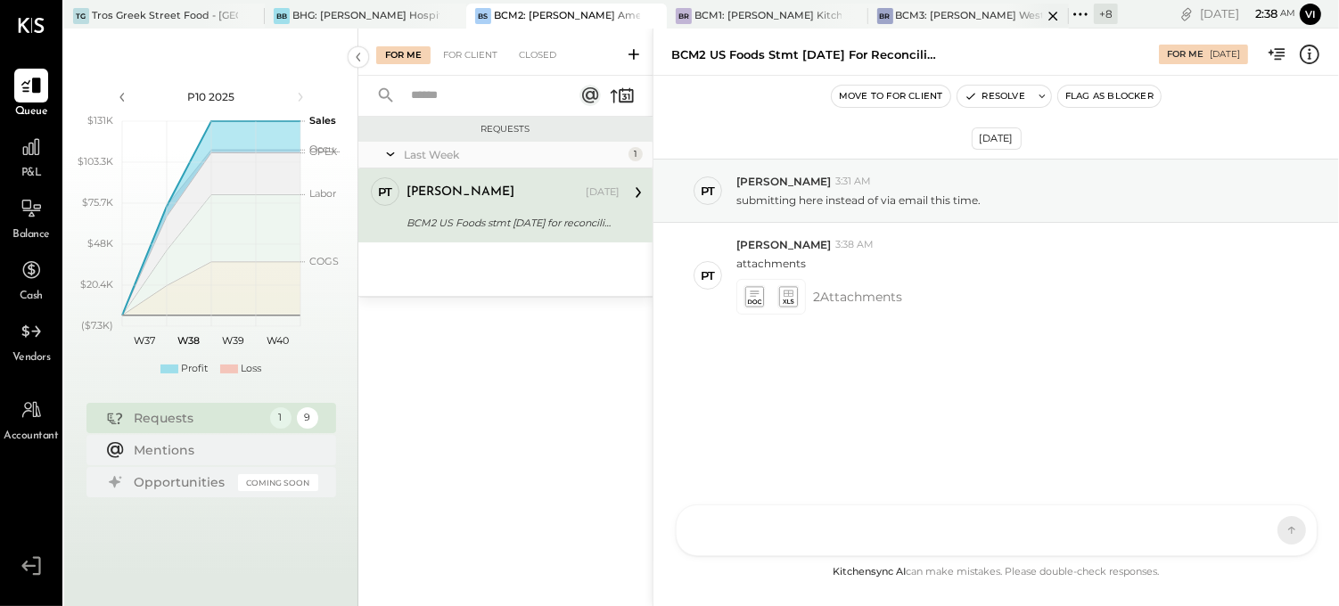
click at [934, 5] on div "BR BCM3: [PERSON_NAME] Westside Grill" at bounding box center [969, 16] width 201 height 25
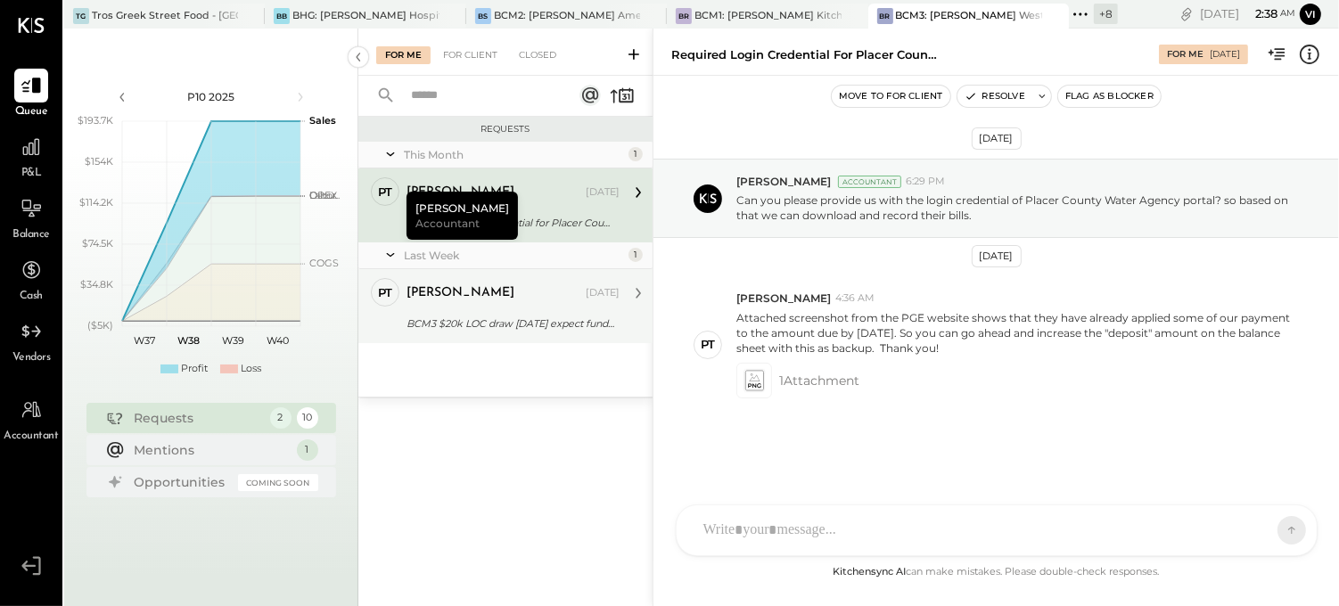
click at [510, 331] on div "BCM3 $20k LOC draw [DATE] expect funding 9/22" at bounding box center [511, 324] width 208 height 18
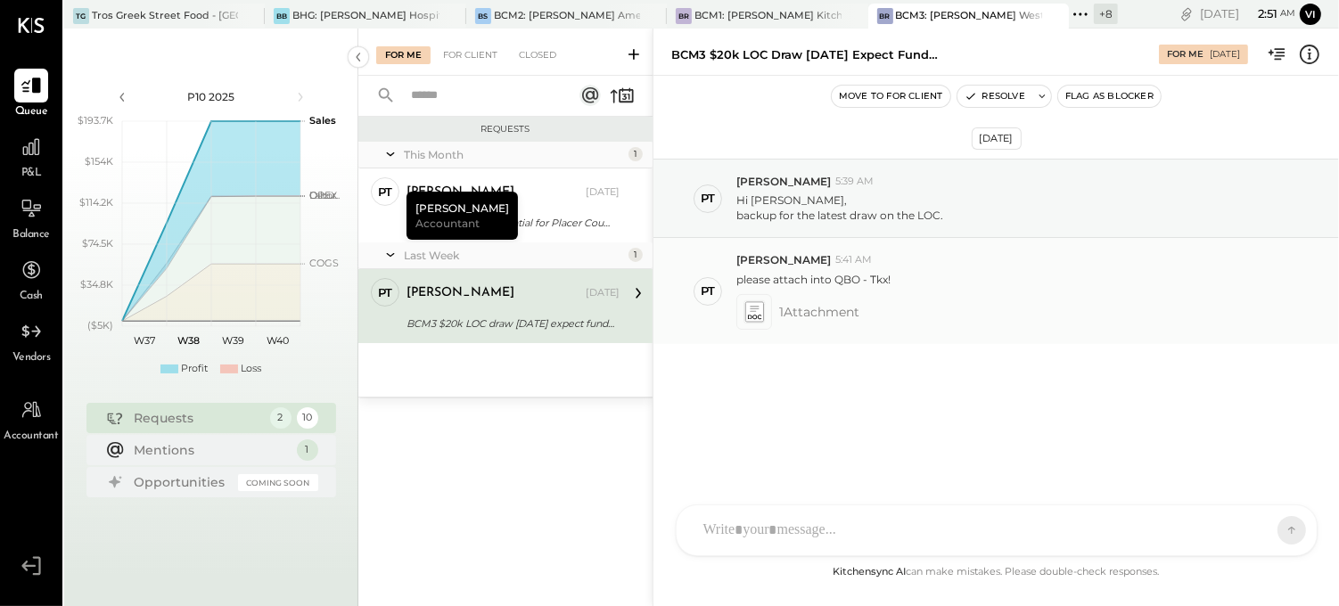
click at [762, 318] on icon at bounding box center [754, 311] width 19 height 21
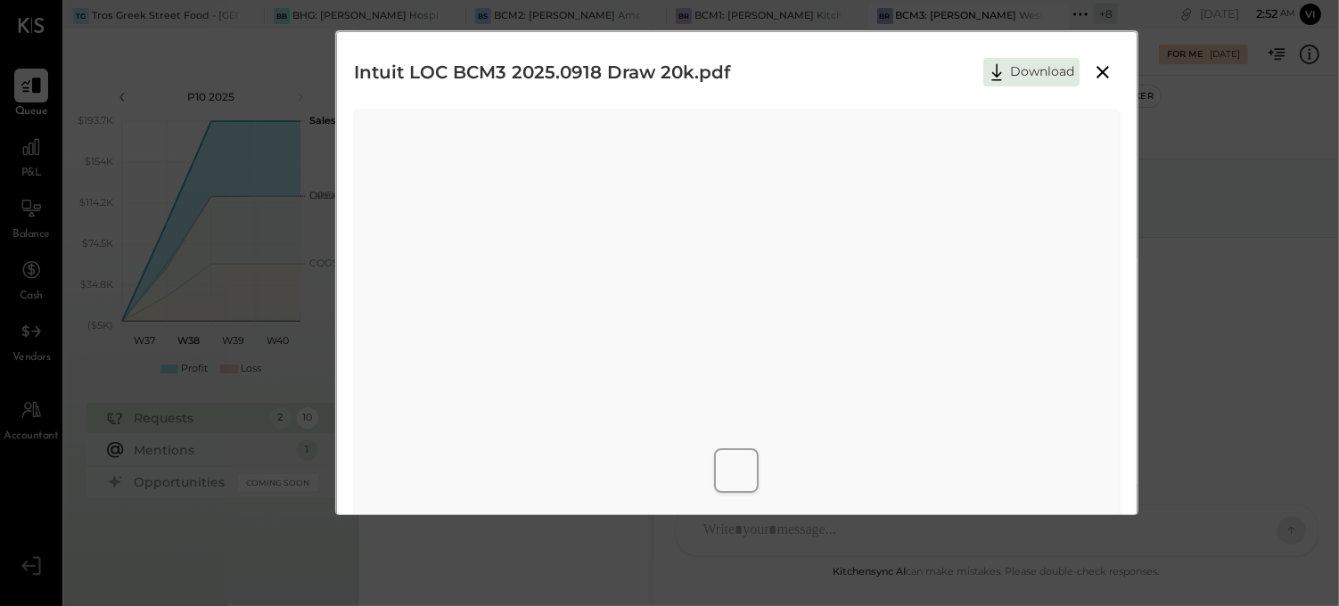
click at [1104, 78] on icon at bounding box center [1102, 72] width 21 height 21
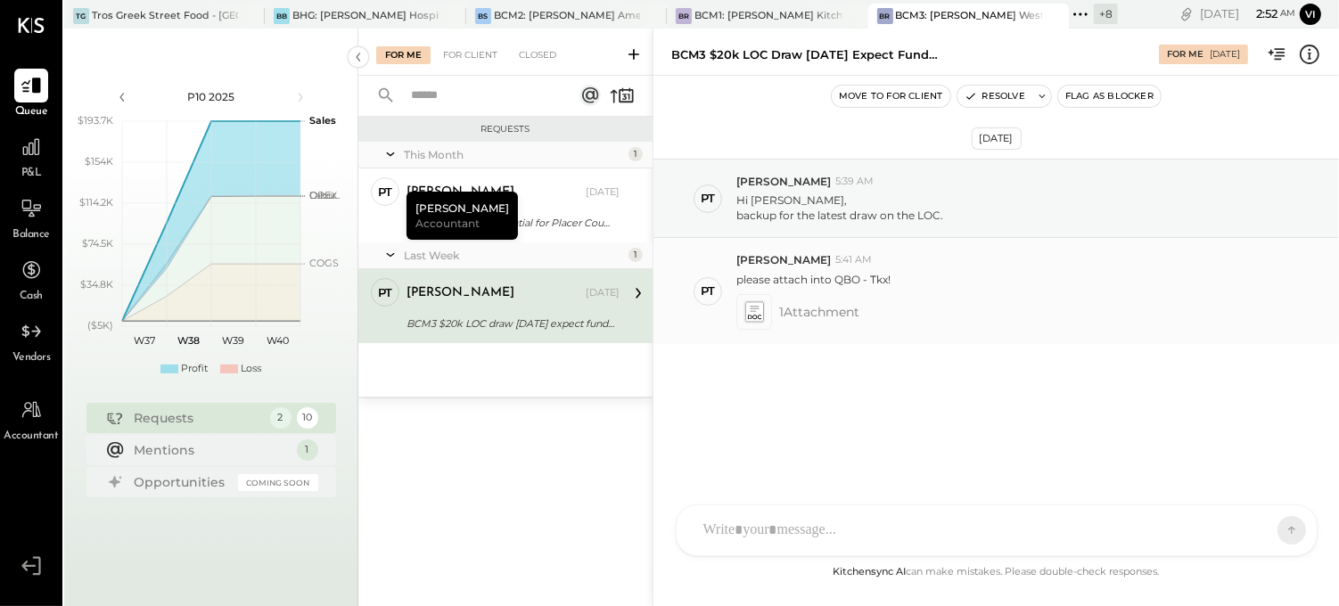
click at [758, 324] on icon at bounding box center [755, 312] width 22 height 25
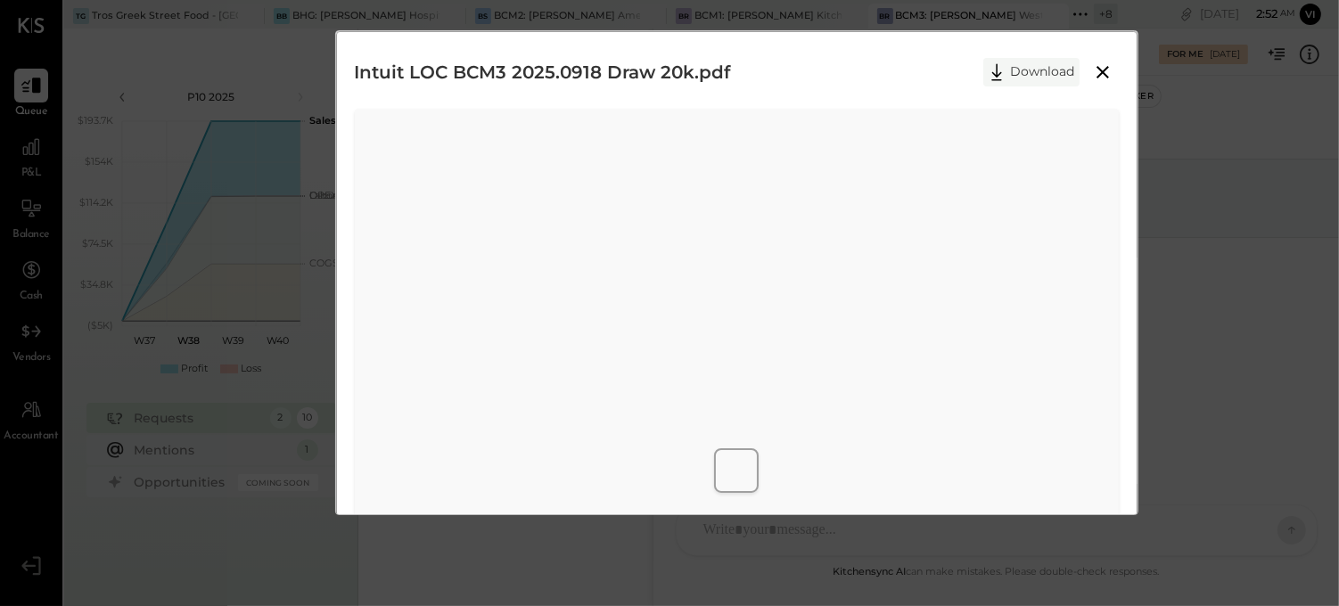
click at [1021, 70] on button "Download" at bounding box center [1032, 72] width 96 height 29
click at [787, 52] on div "Intuit LOC BCM3 2025.0918 Draw 20k.pdf Download" at bounding box center [737, 72] width 764 height 45
click at [1095, 74] on icon at bounding box center [1102, 72] width 21 height 21
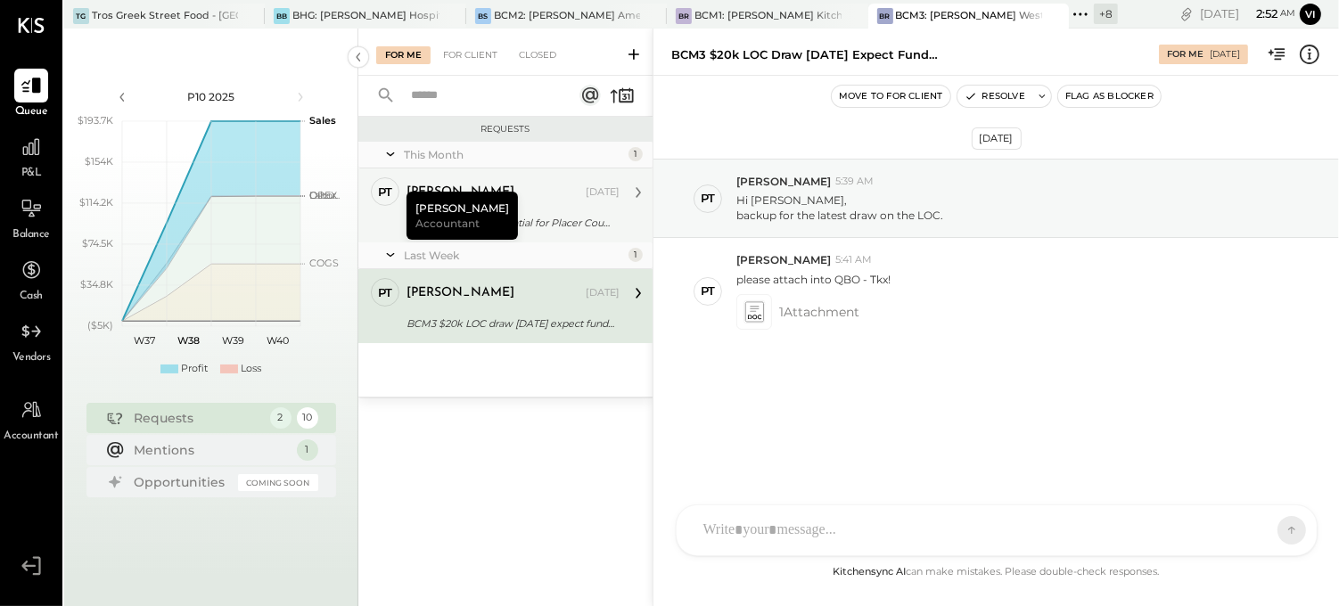
click at [532, 189] on div "[PERSON_NAME]" at bounding box center [495, 193] width 176 height 18
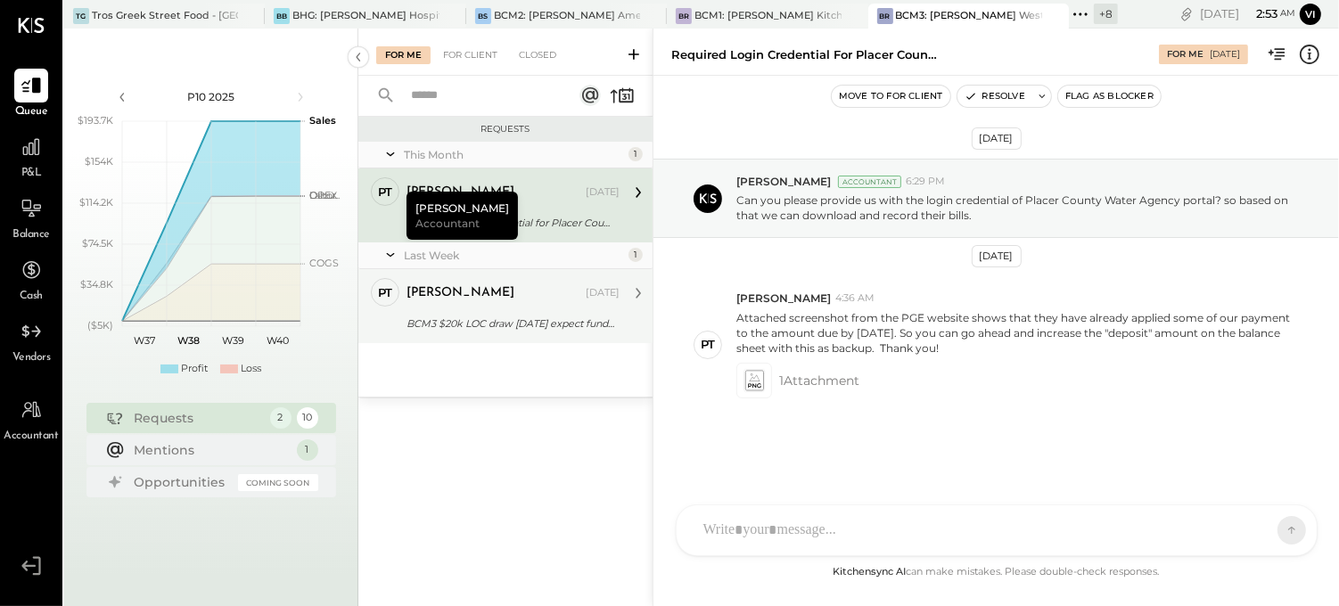
click at [504, 318] on div "BCM3 $20k LOC draw [DATE] expect funding 9/22" at bounding box center [511, 324] width 208 height 18
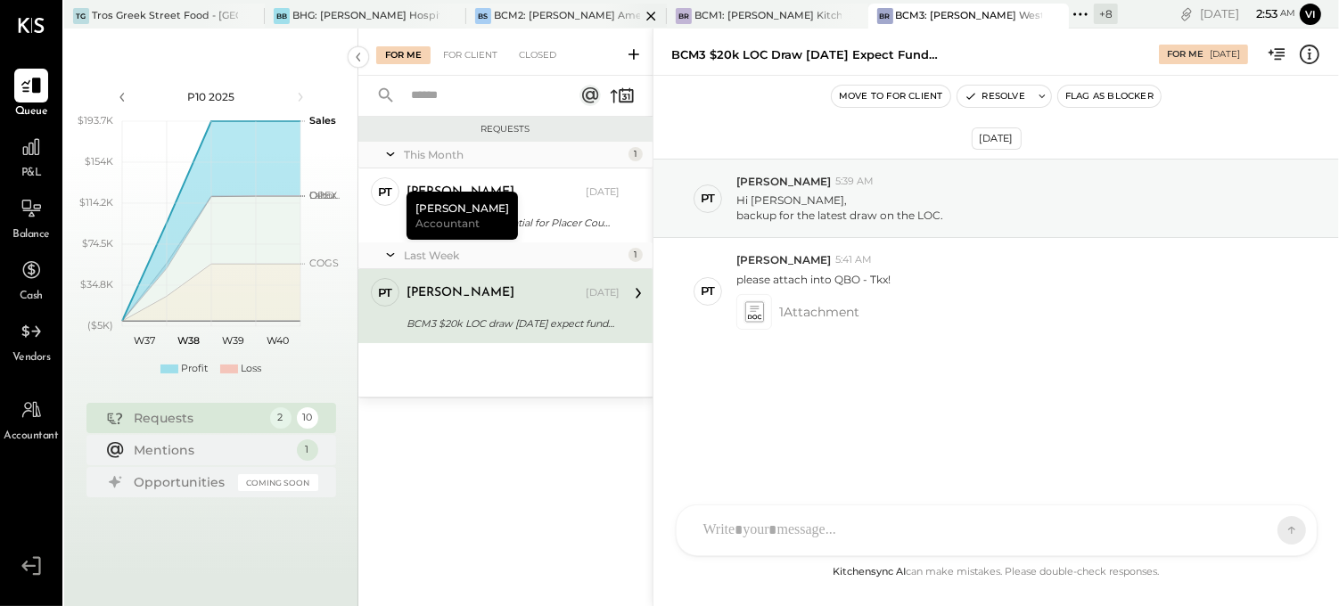
click at [569, 12] on div "BCM2: [PERSON_NAME] American Cooking" at bounding box center [567, 16] width 146 height 14
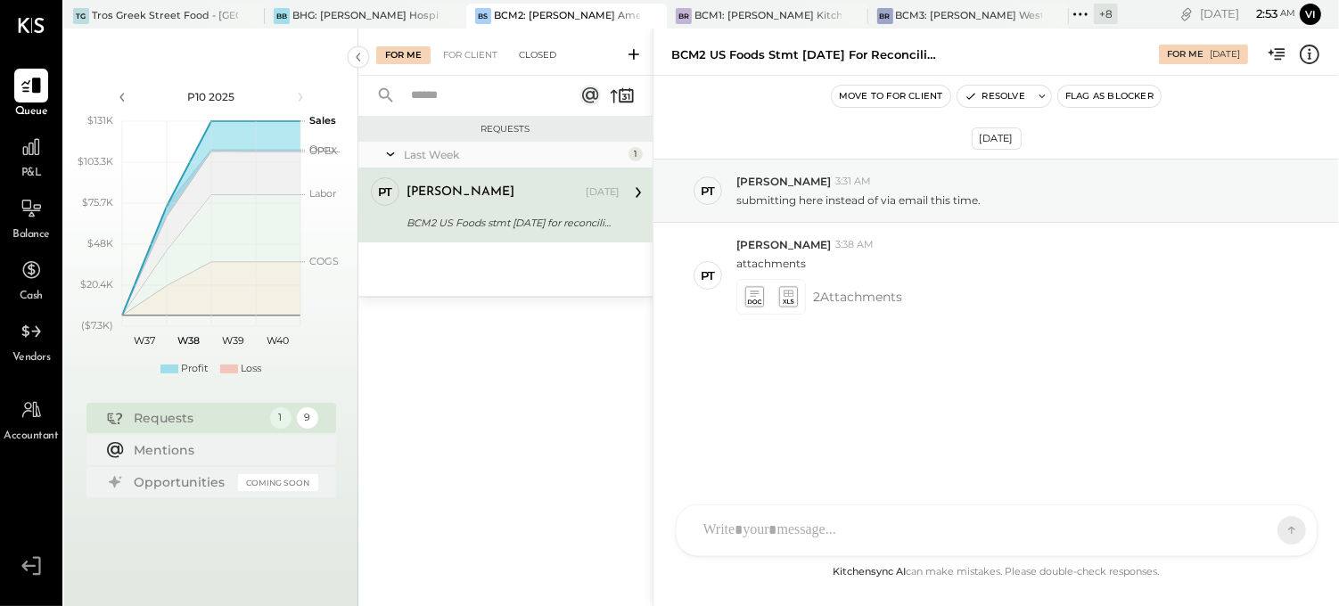
click at [530, 57] on div "Closed" at bounding box center [537, 55] width 55 height 18
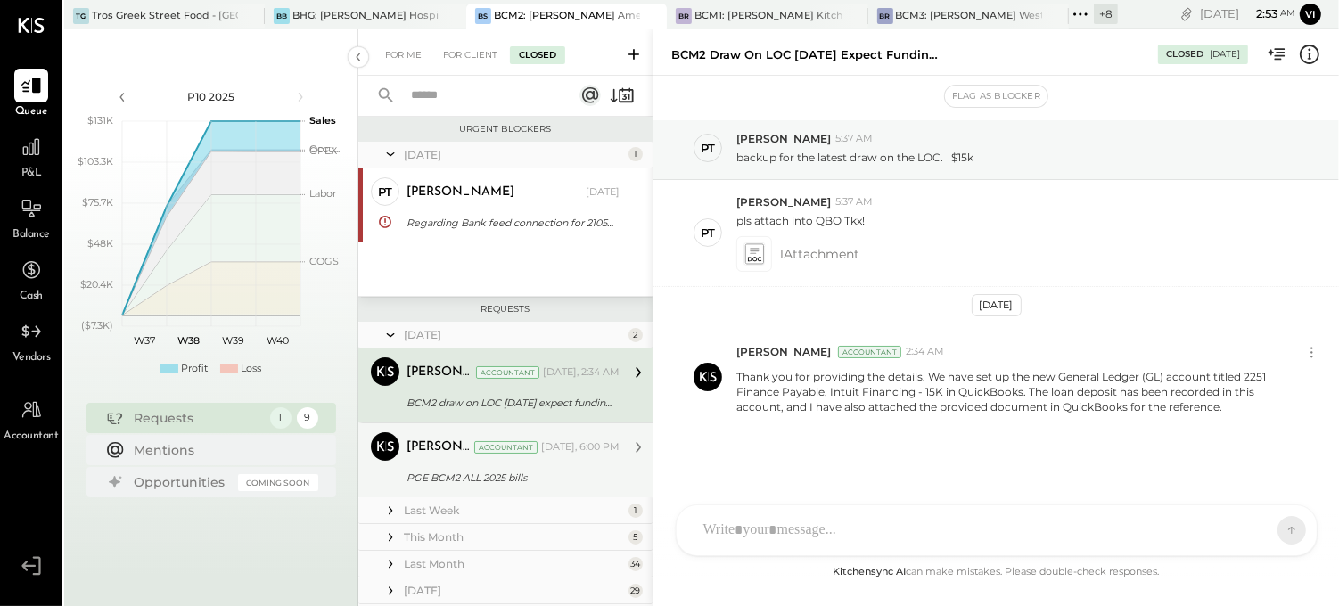
scroll to position [23, 0]
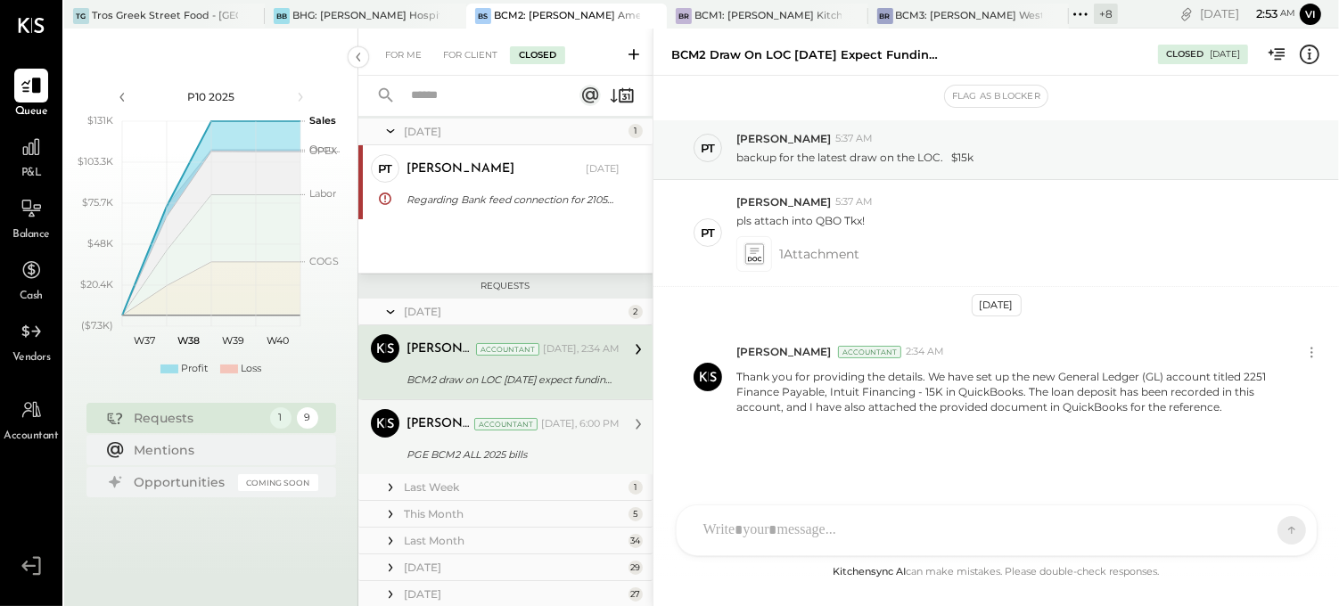
click at [474, 424] on div "Accountant" at bounding box center [505, 424] width 63 height 12
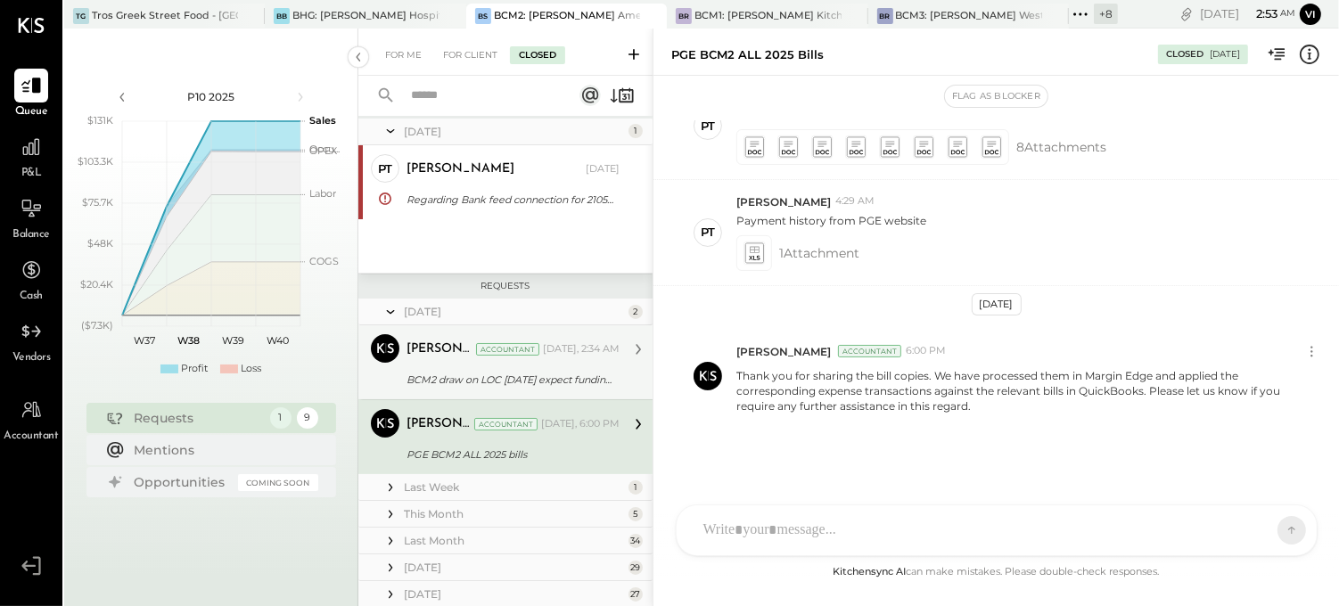
click at [465, 363] on div "[PERSON_NAME] Accountant [DATE], 2:34 AM" at bounding box center [513, 349] width 213 height 30
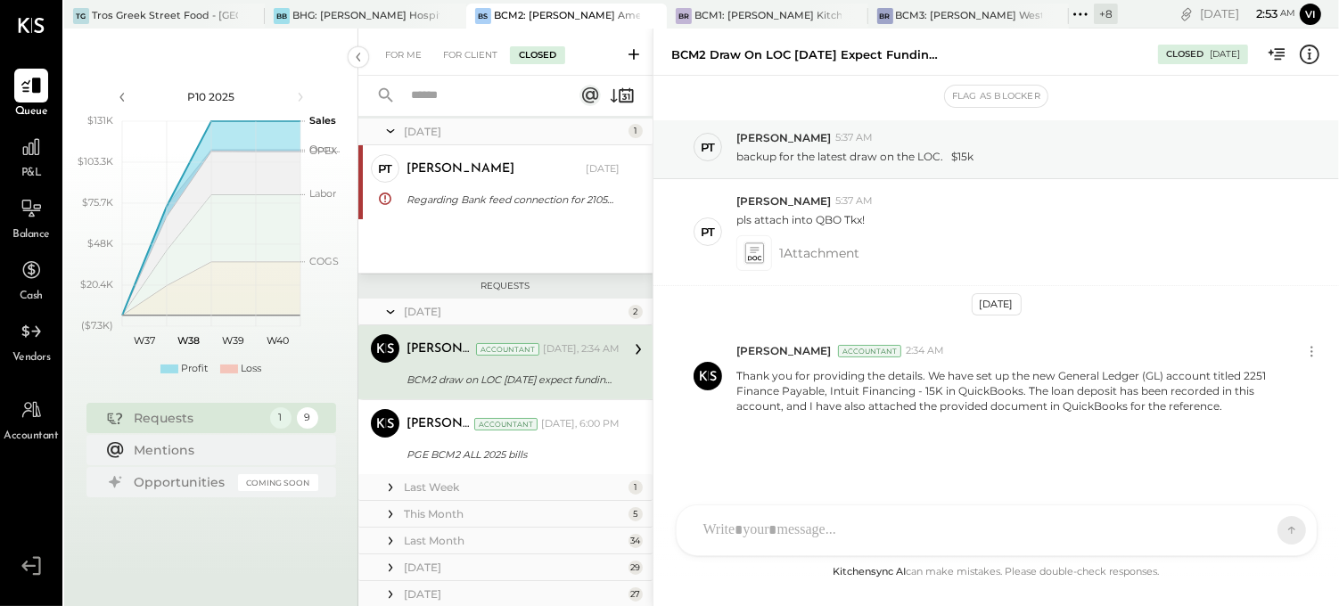
scroll to position [43, 0]
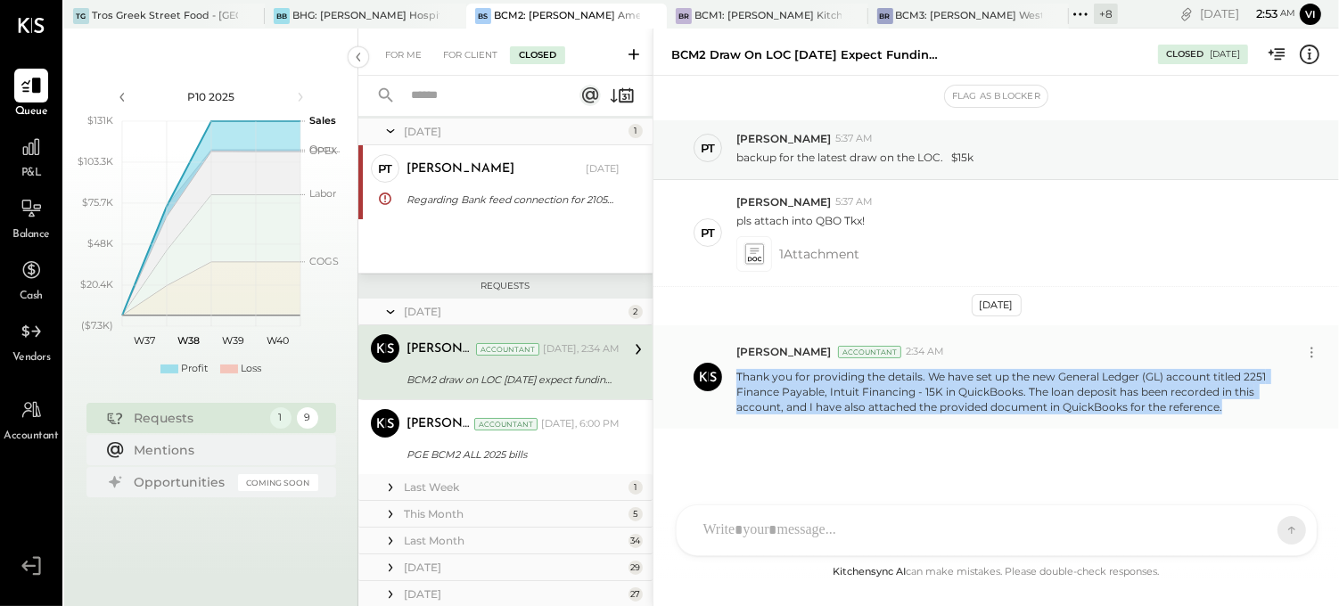
drag, startPoint x: 736, startPoint y: 373, endPoint x: 1229, endPoint y: 423, distance: 495.7
click at [1229, 423] on div "[PERSON_NAME] Accountant 2:34 AM Thank you for providing the details. We have s…" at bounding box center [997, 376] width 686 height 103
copy p "Thank you for providing the details. We have set up the new General Ledger (GL)…"
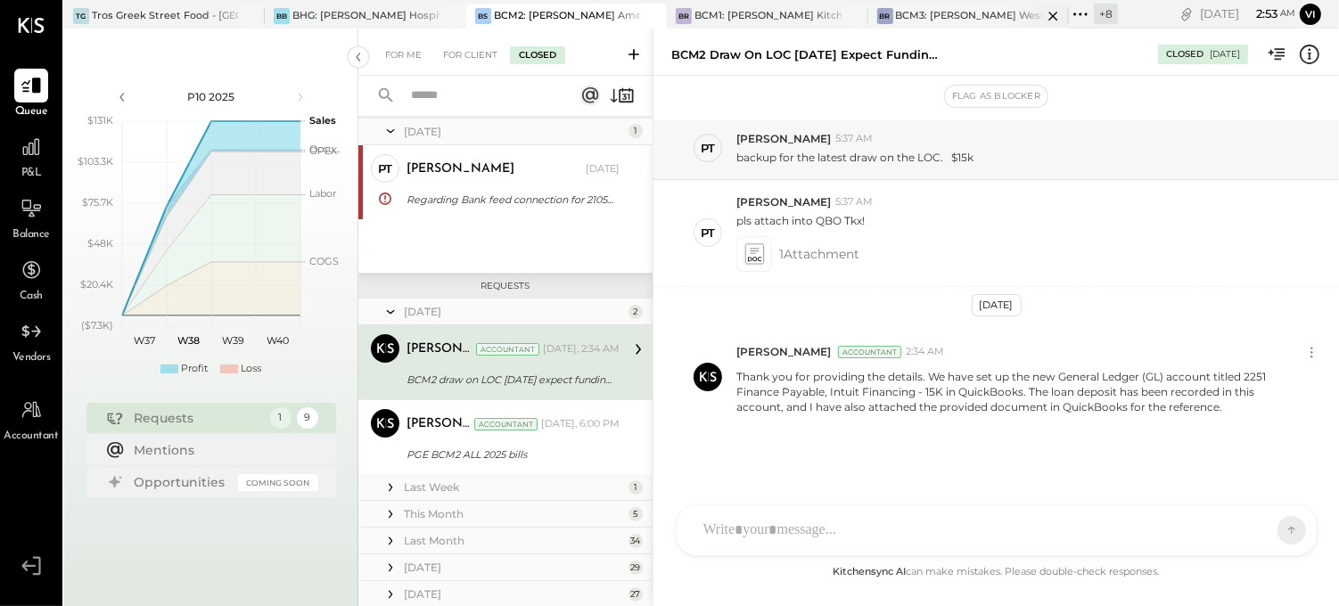
click at [926, 19] on div "BCM3: [PERSON_NAME] Westside Grill" at bounding box center [969, 16] width 146 height 14
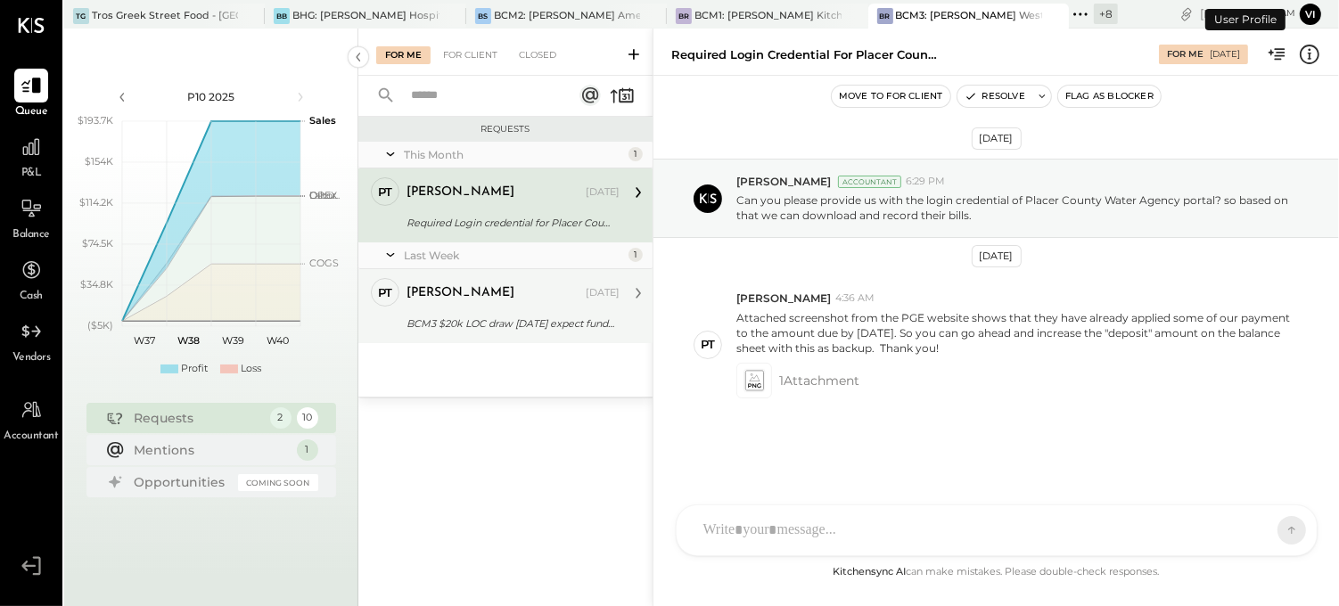
click at [441, 317] on div "BCM3 $20k LOC draw [DATE] expect funding 9/22" at bounding box center [511, 324] width 208 height 18
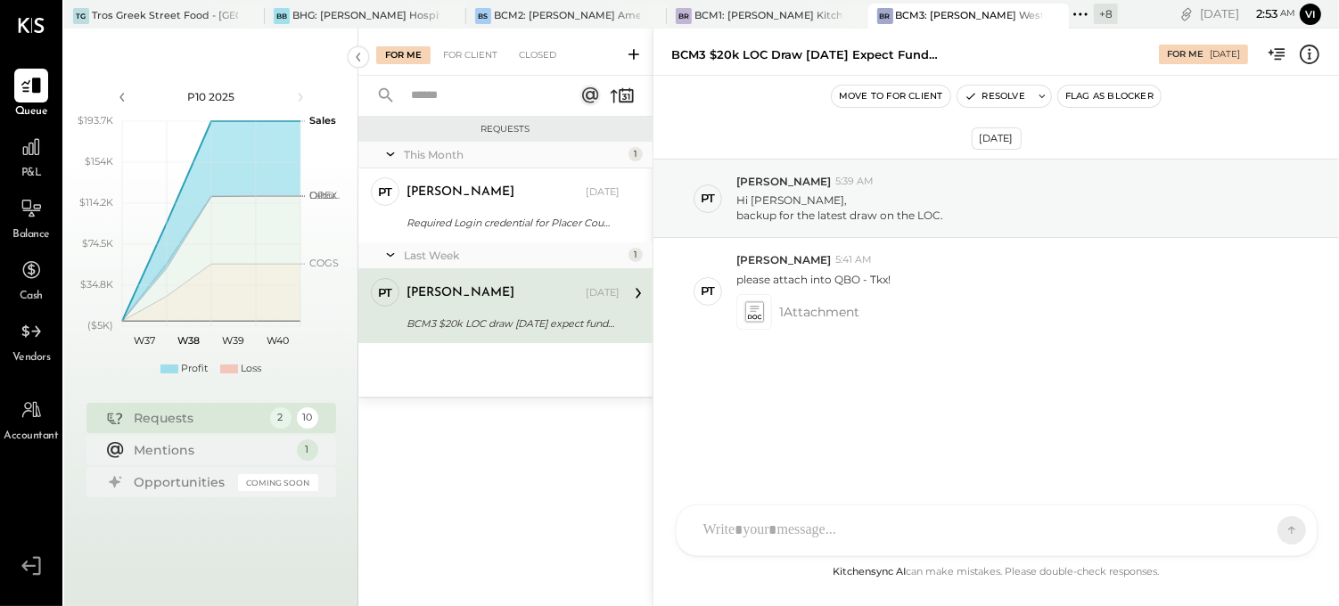
click at [906, 527] on div at bounding box center [981, 530] width 573 height 39
paste div
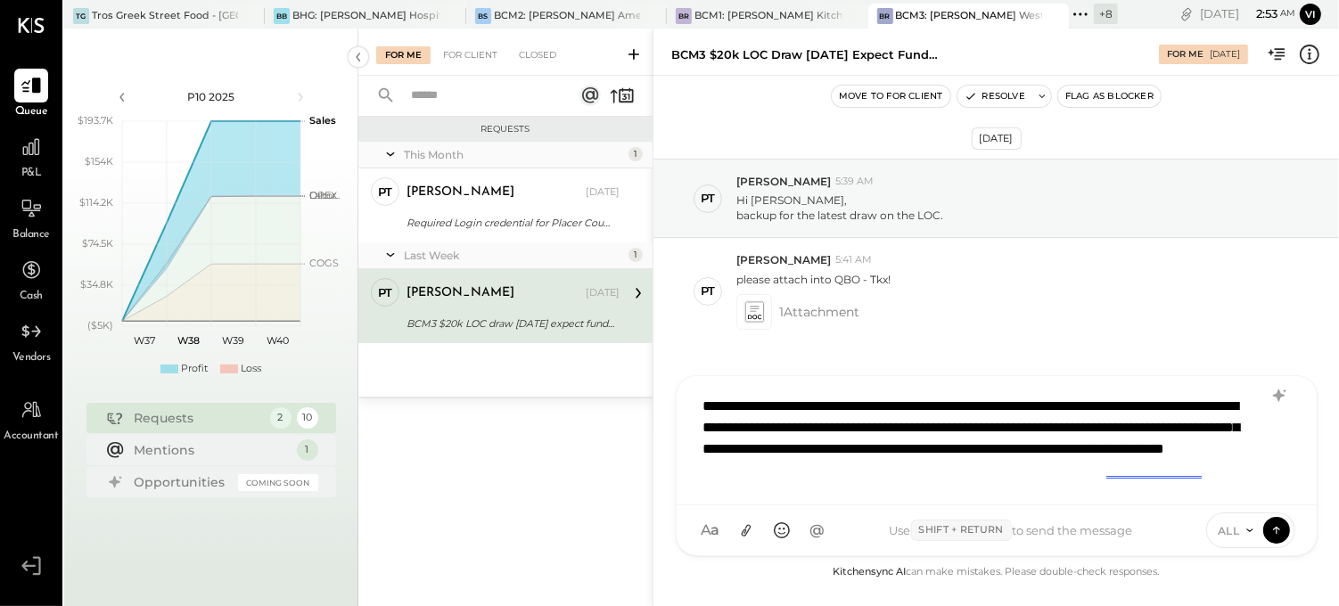
click at [930, 426] on div "**********" at bounding box center [997, 438] width 605 height 103
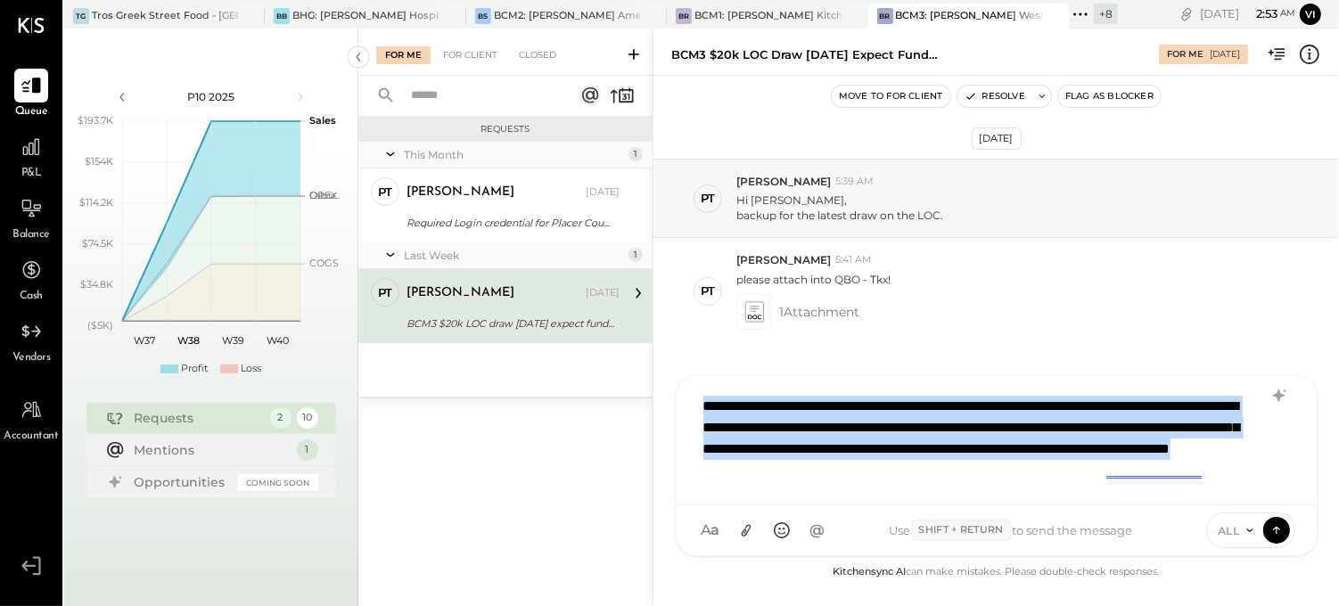
copy div "**********"
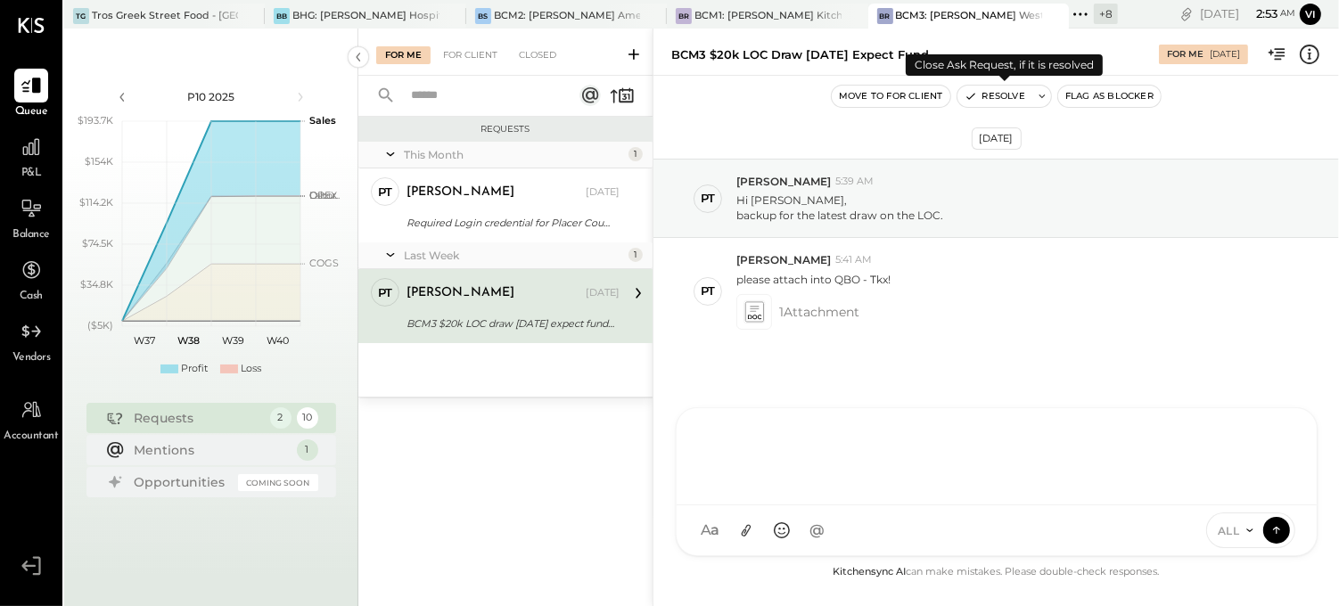
click at [1042, 86] on button at bounding box center [1043, 96] width 18 height 21
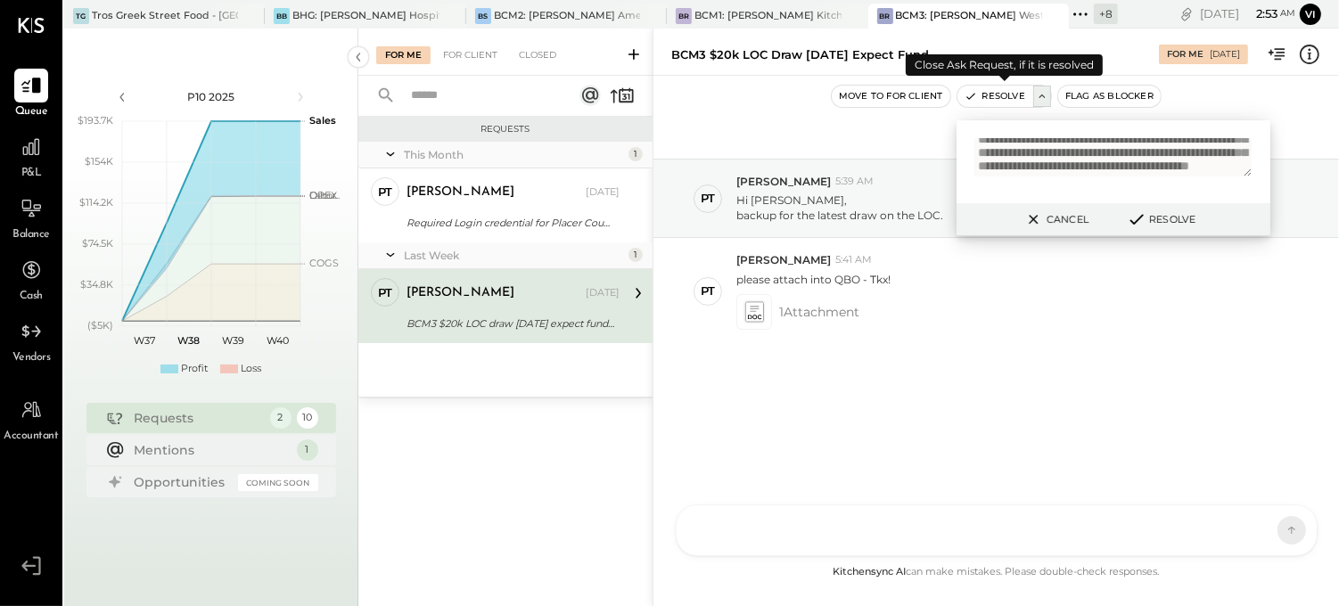
scroll to position [61, 0]
type textarea "**********"
click at [1166, 211] on button "Resolve" at bounding box center [1161, 219] width 80 height 21
